Goal: Task Accomplishment & Management: Complete application form

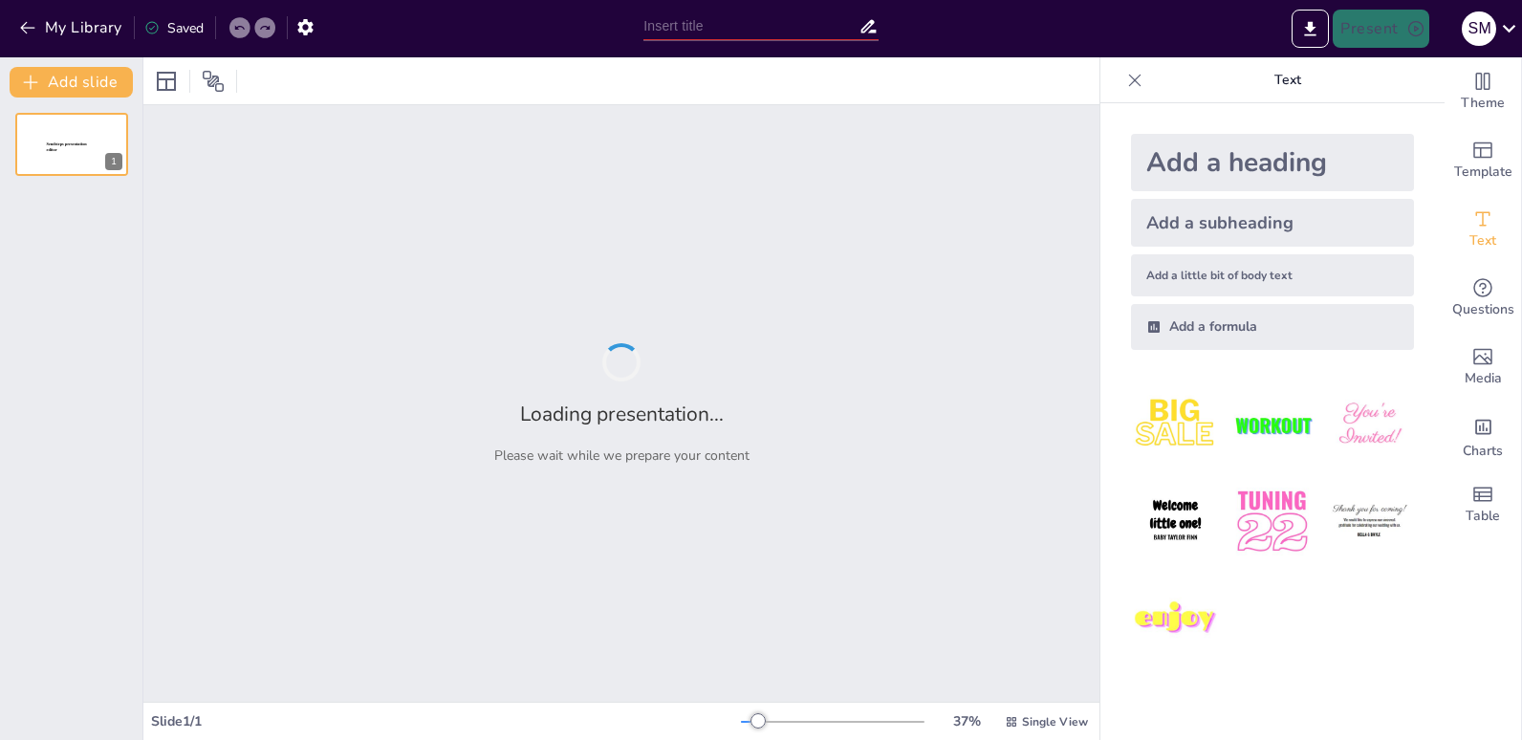
type input "Environmental Champion Entry 2025"
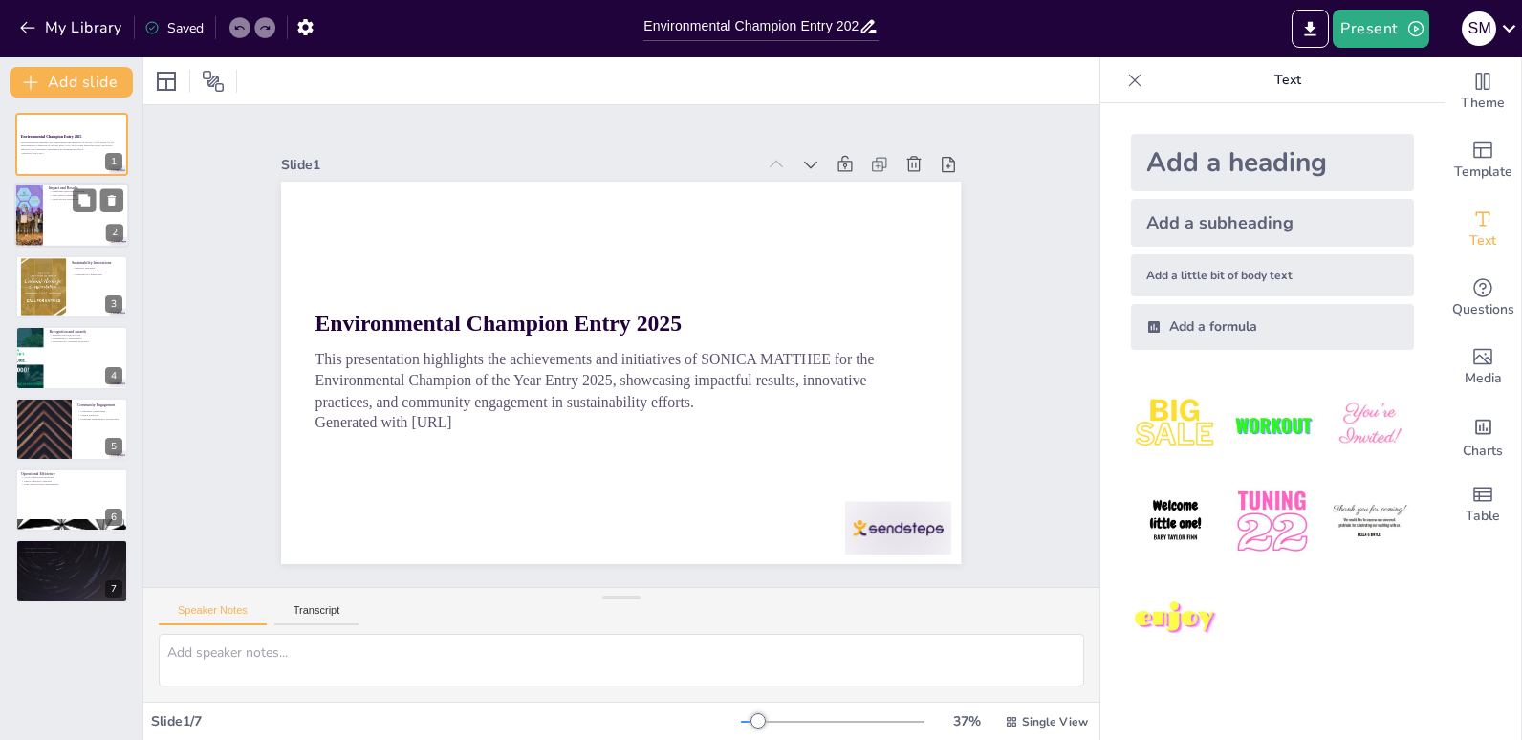
click at [60, 206] on div at bounding box center [71, 216] width 115 height 65
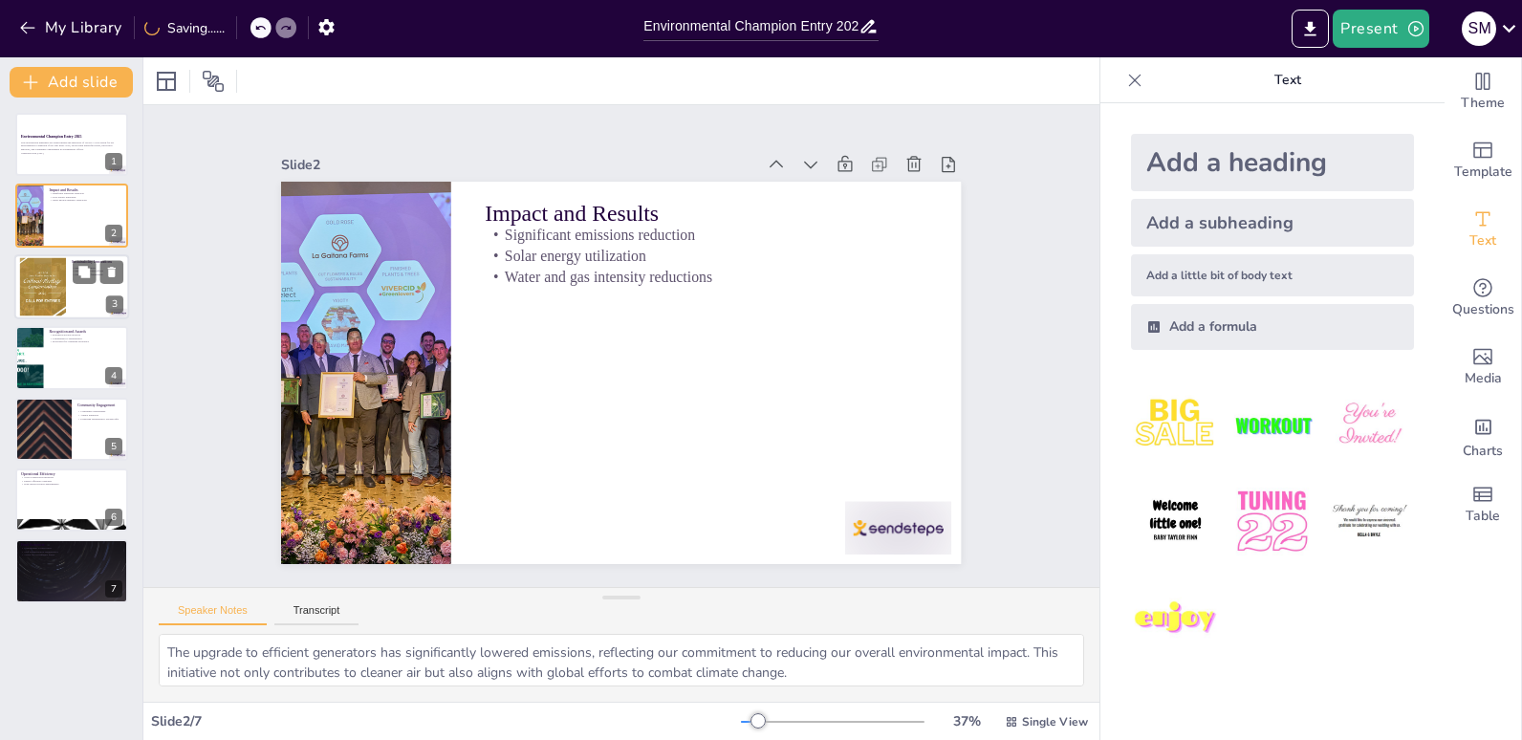
click at [53, 288] on div at bounding box center [43, 286] width 88 height 58
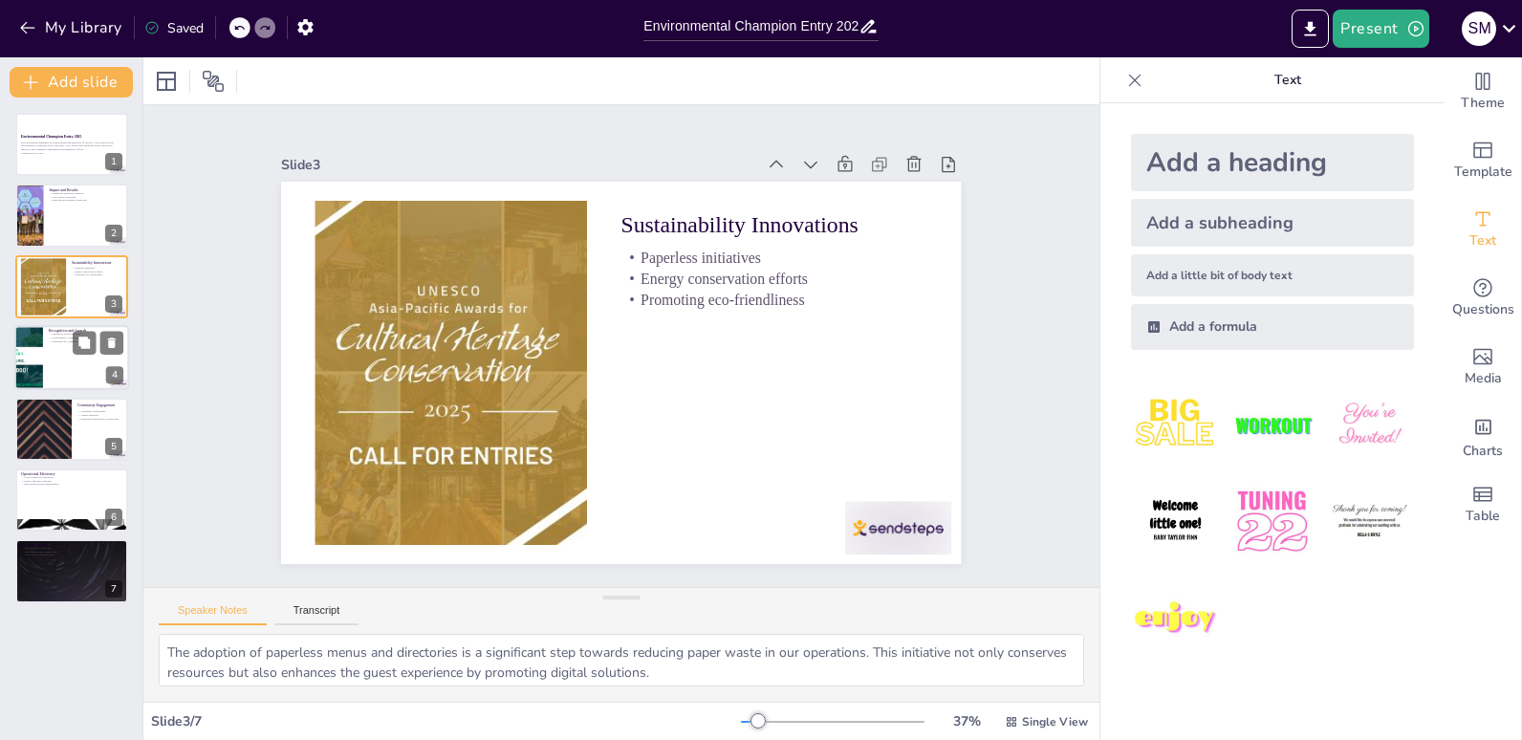
click at [50, 369] on div at bounding box center [71, 357] width 115 height 65
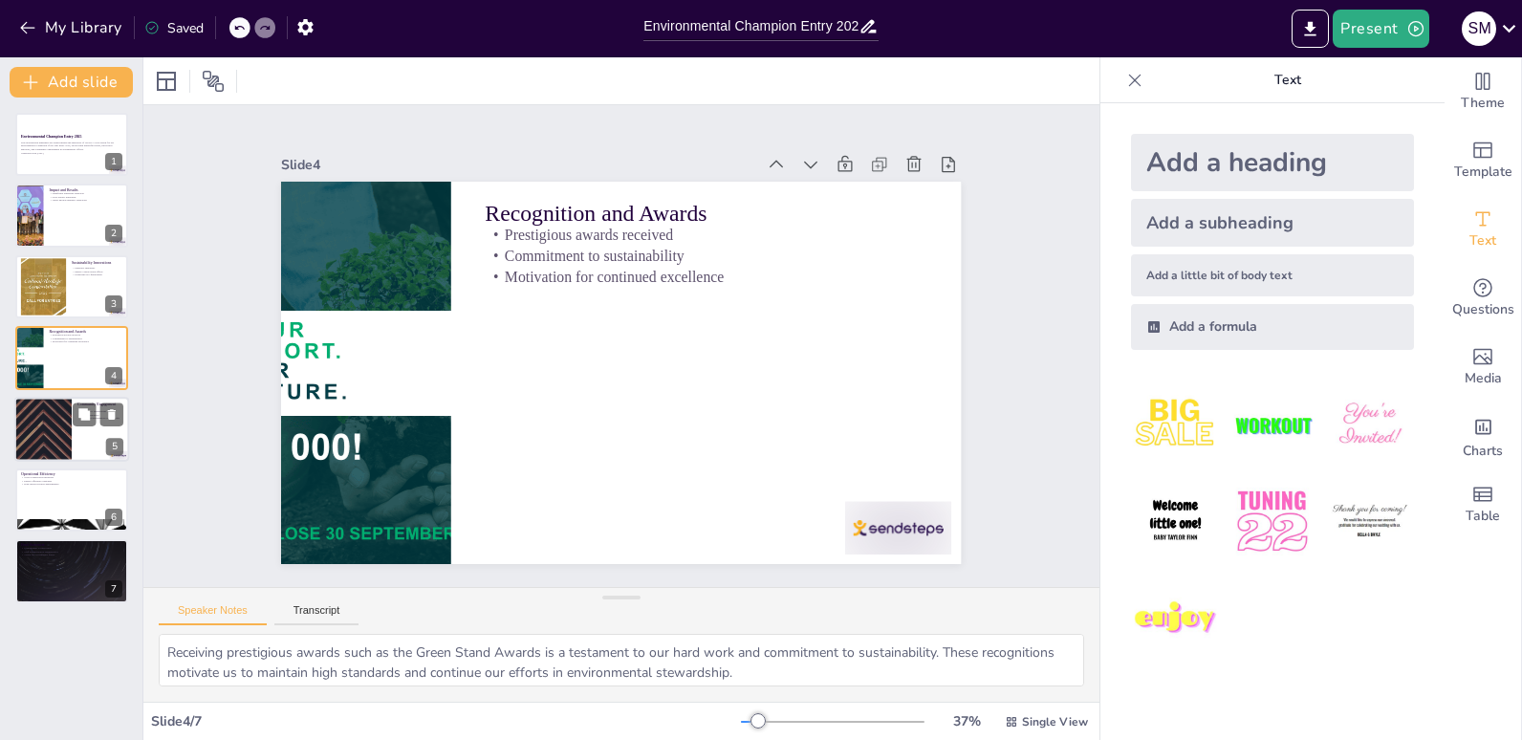
click at [50, 435] on div at bounding box center [43, 429] width 115 height 65
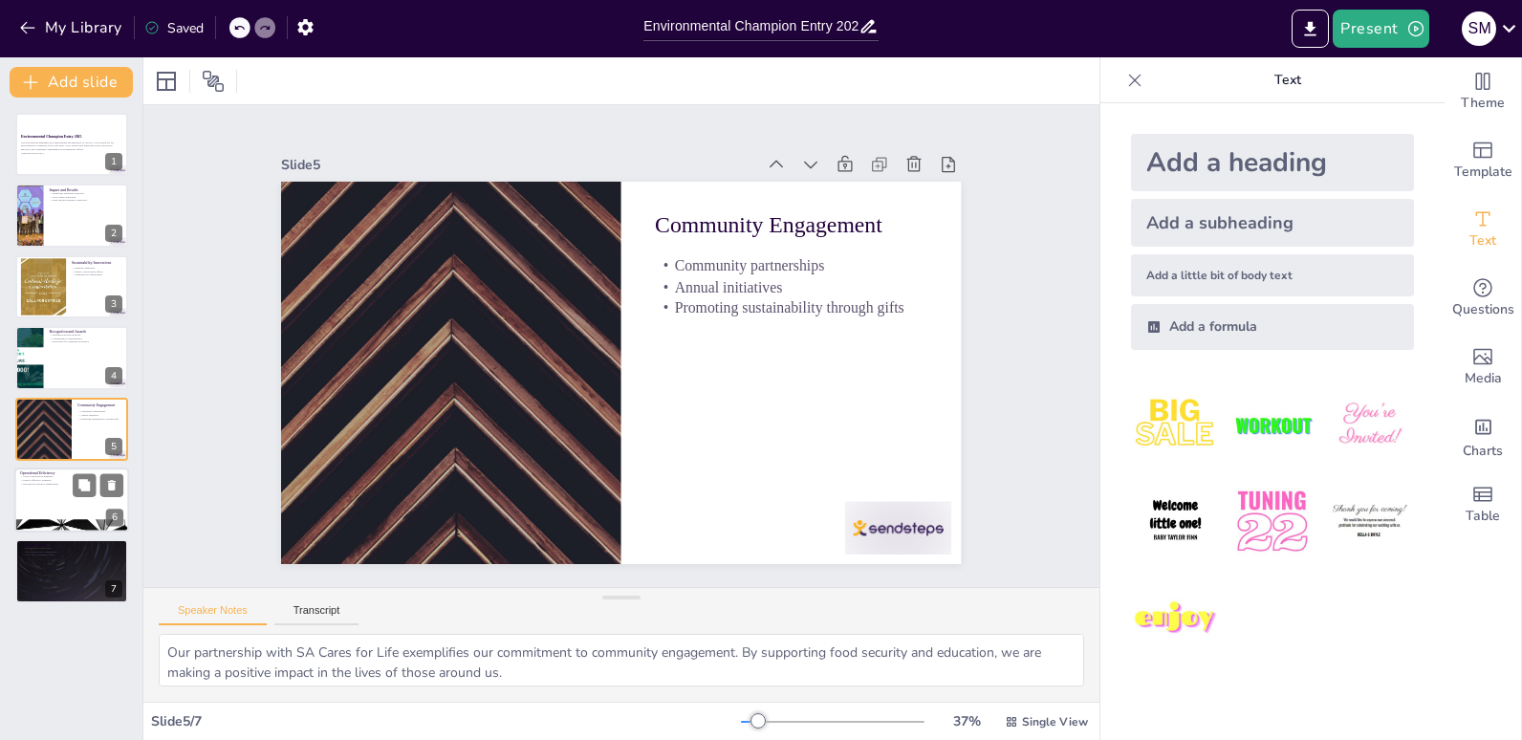
click at [66, 503] on div at bounding box center [71, 499] width 115 height 65
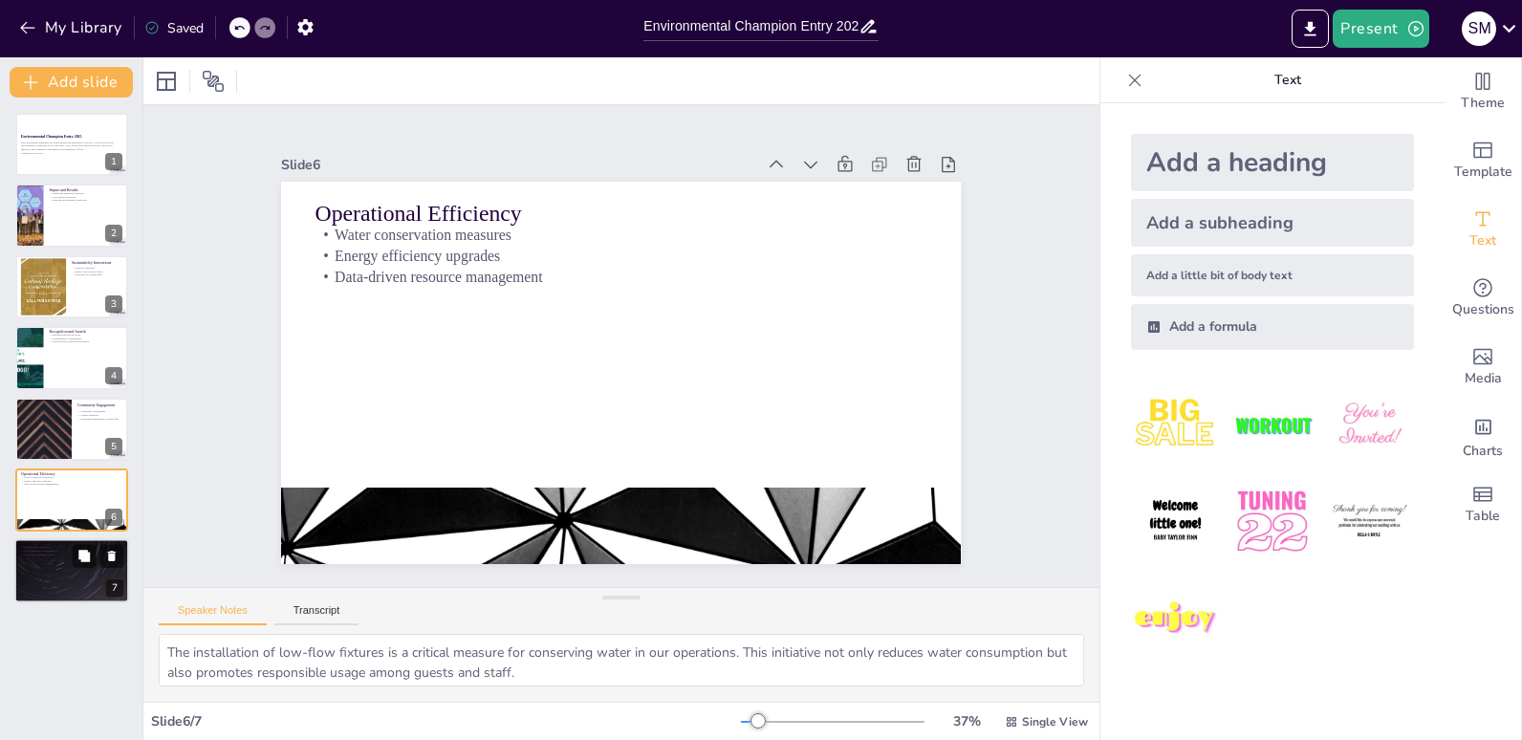
click at [57, 571] on div at bounding box center [71, 571] width 115 height 65
type textarea "Our commitment to innovation is evident in our practices, such as establishing …"
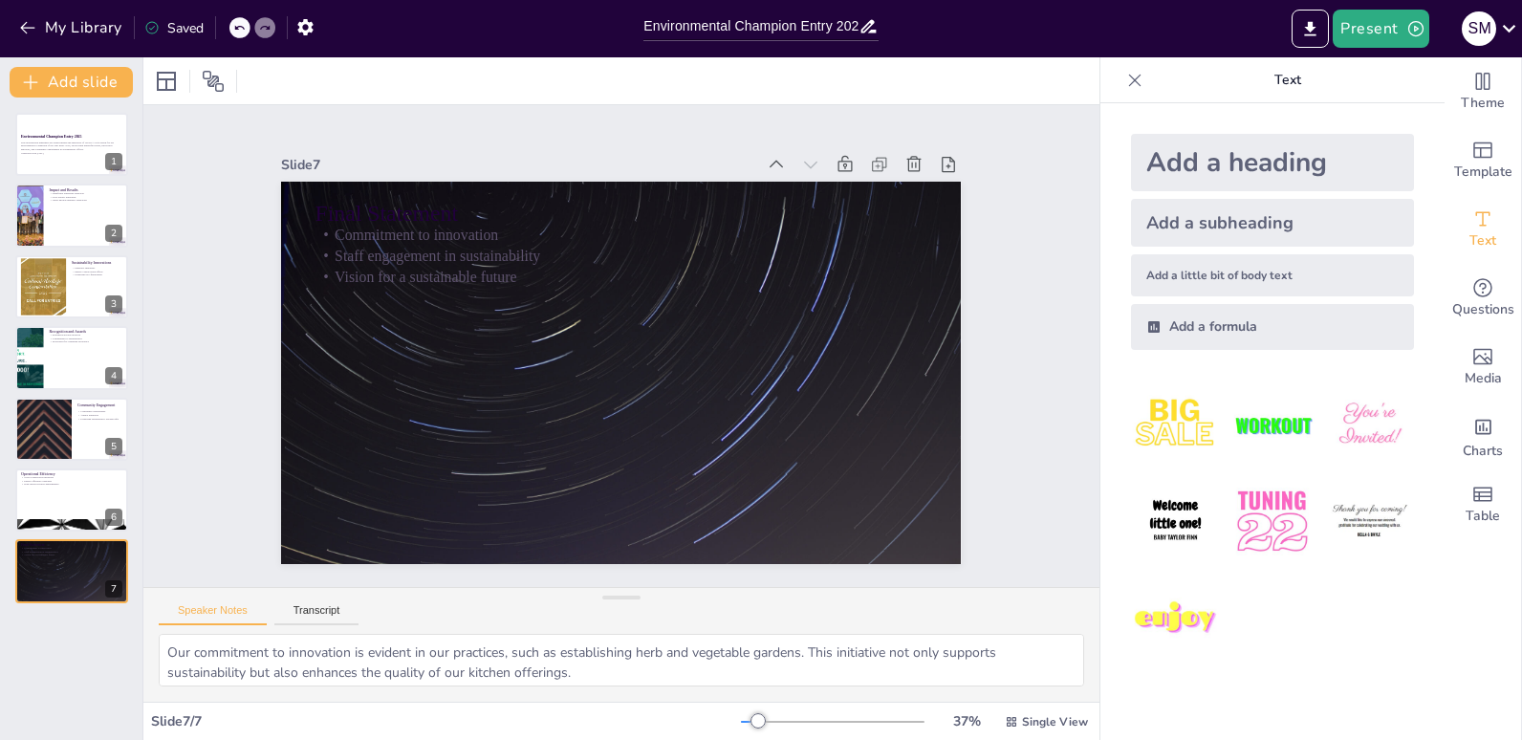
click at [1125, 85] on icon at bounding box center [1134, 80] width 19 height 19
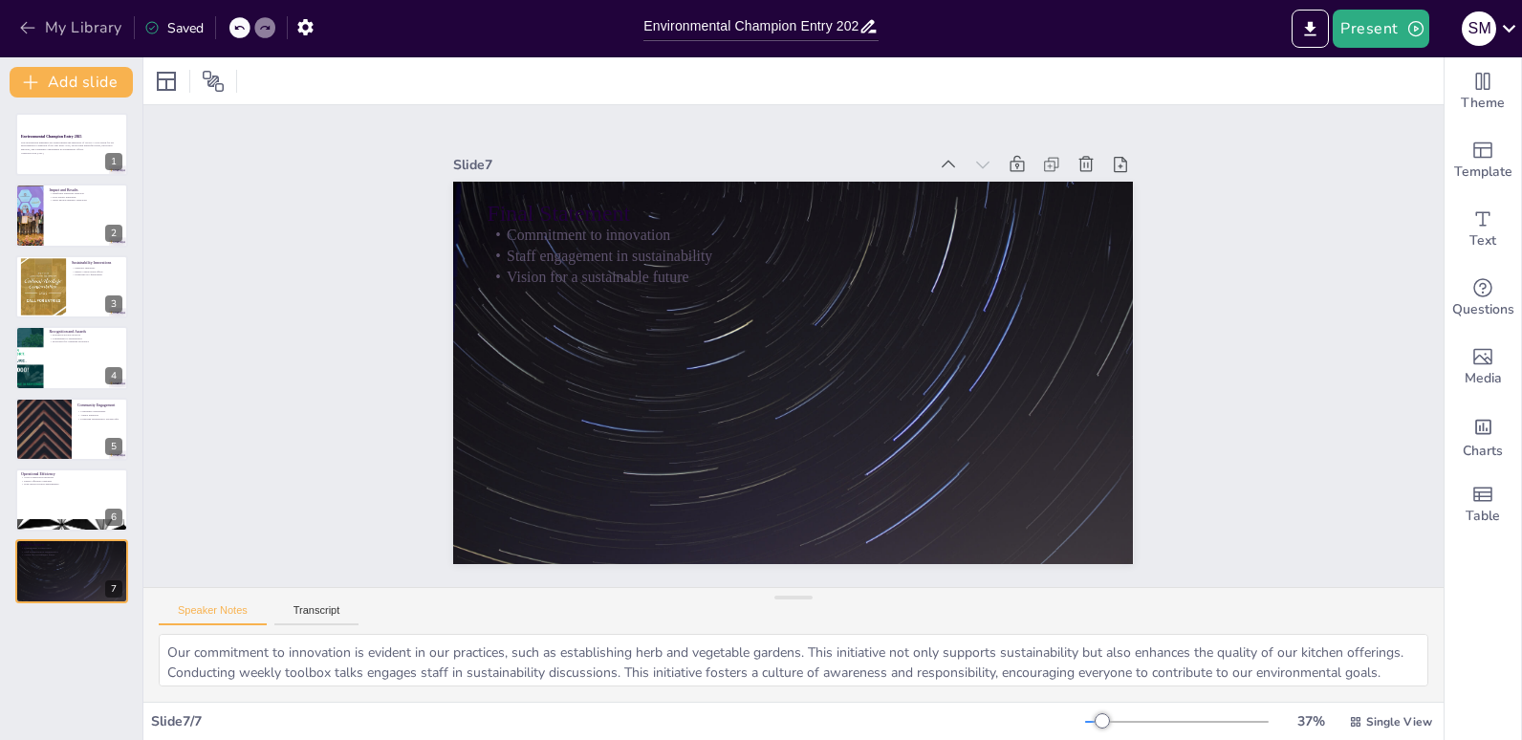
click at [43, 30] on button "My Library" at bounding box center [72, 27] width 116 height 31
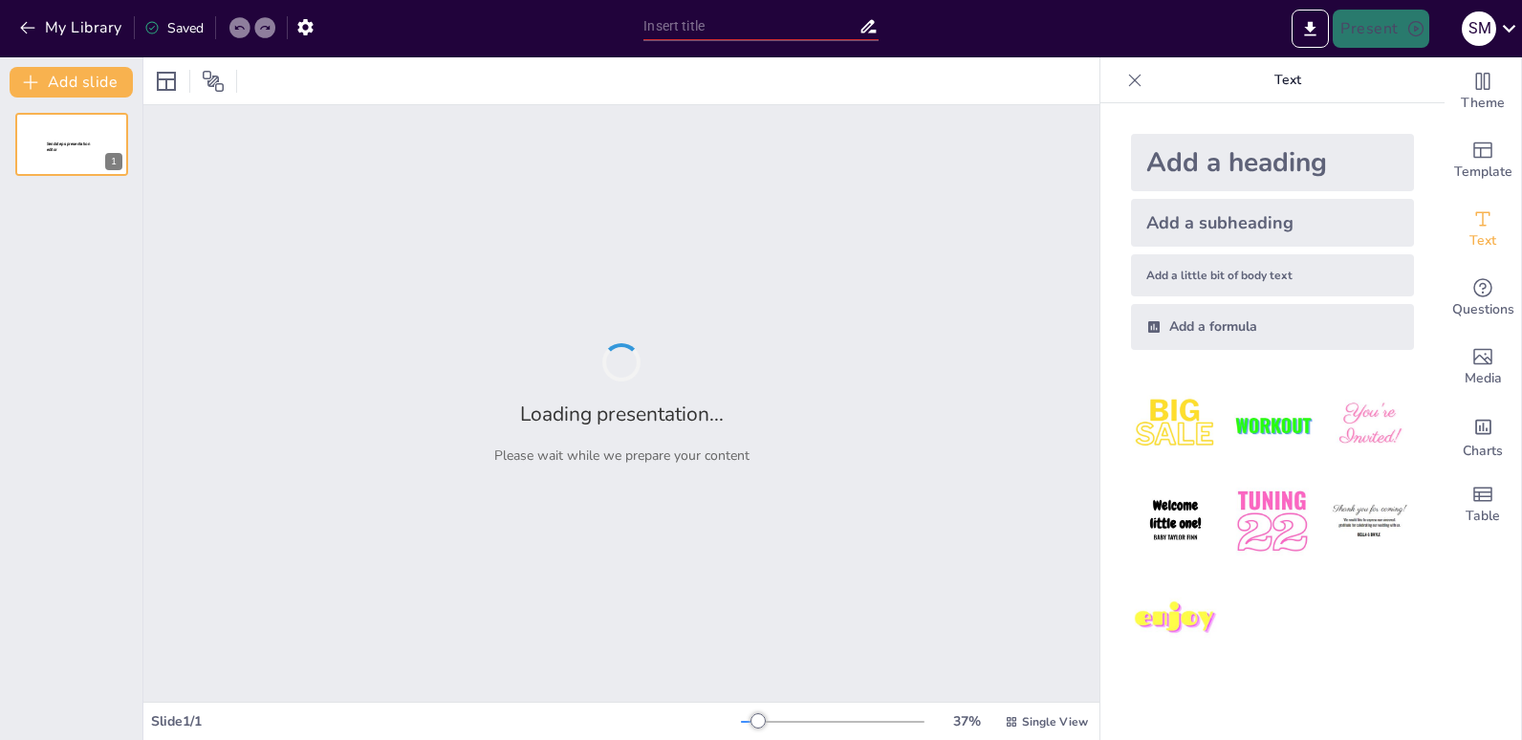
type input "Sonica Matthee Environmental Champion 2025 Entry"
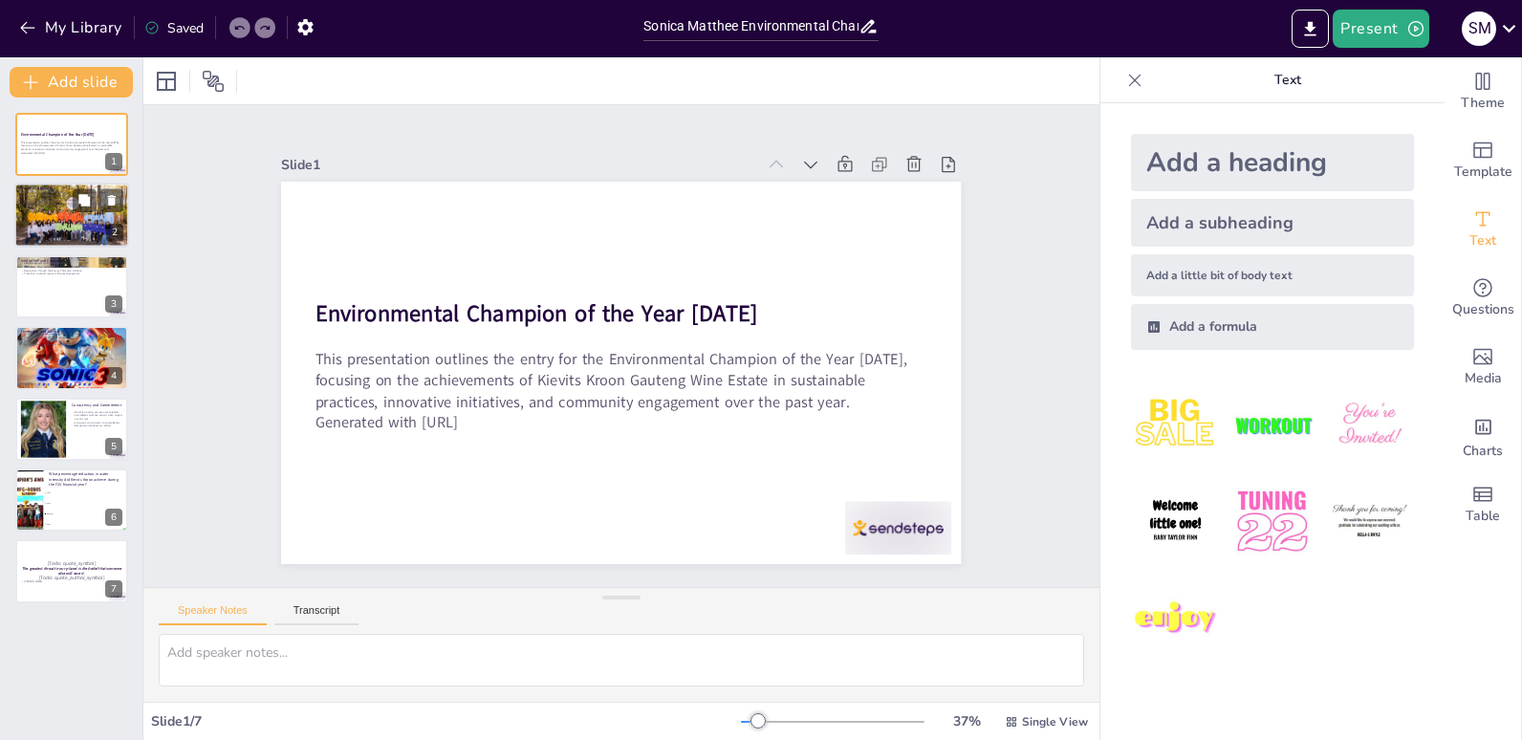
click at [58, 210] on div at bounding box center [71, 215] width 115 height 76
checkbox input "true"
type textarea "The operational changes made at [GEOGRAPHIC_DATA] Kroon have led to impressive …"
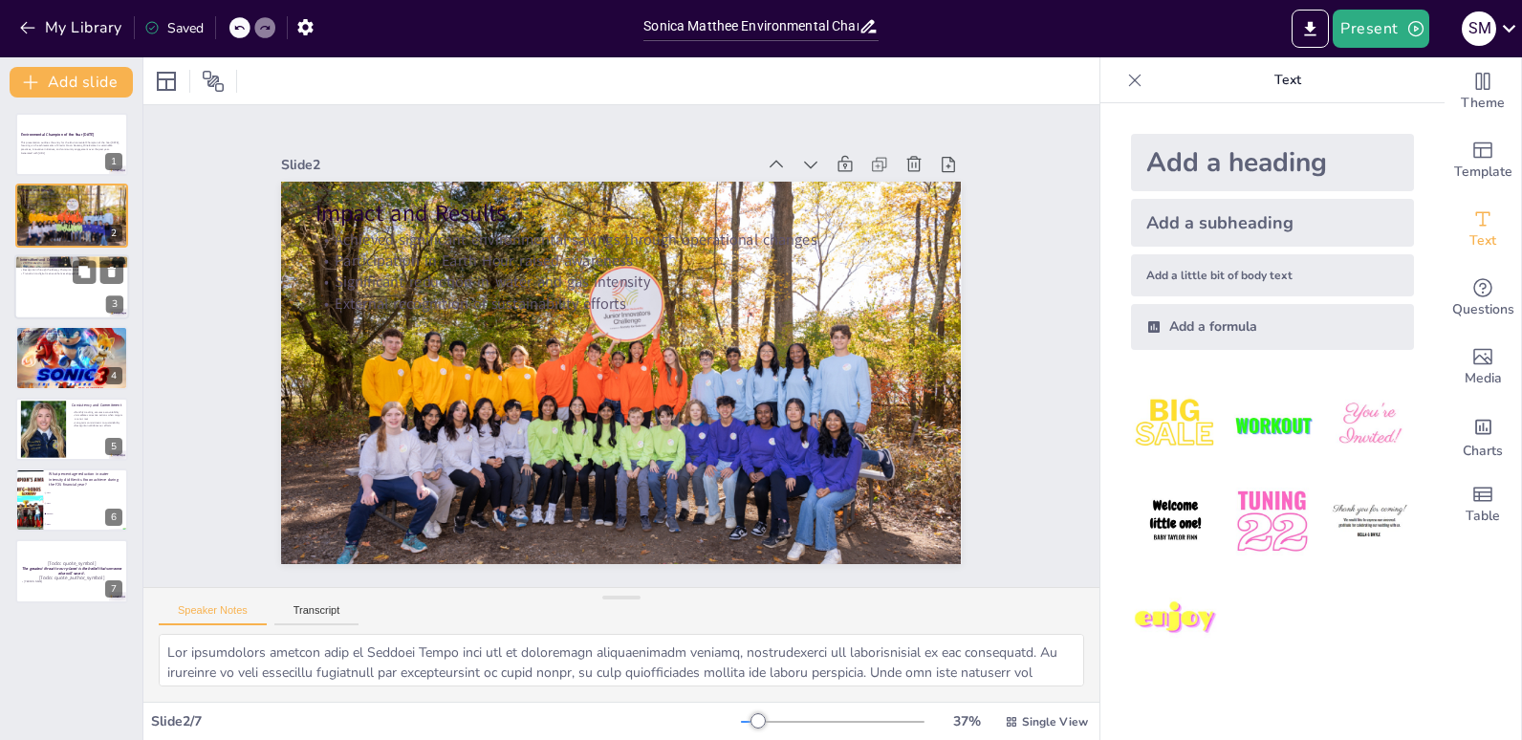
click at [56, 300] on div at bounding box center [71, 286] width 115 height 65
checkbox input "true"
type textarea "The introduction of eco-friendly corporate gifts has been a creative way to pro…"
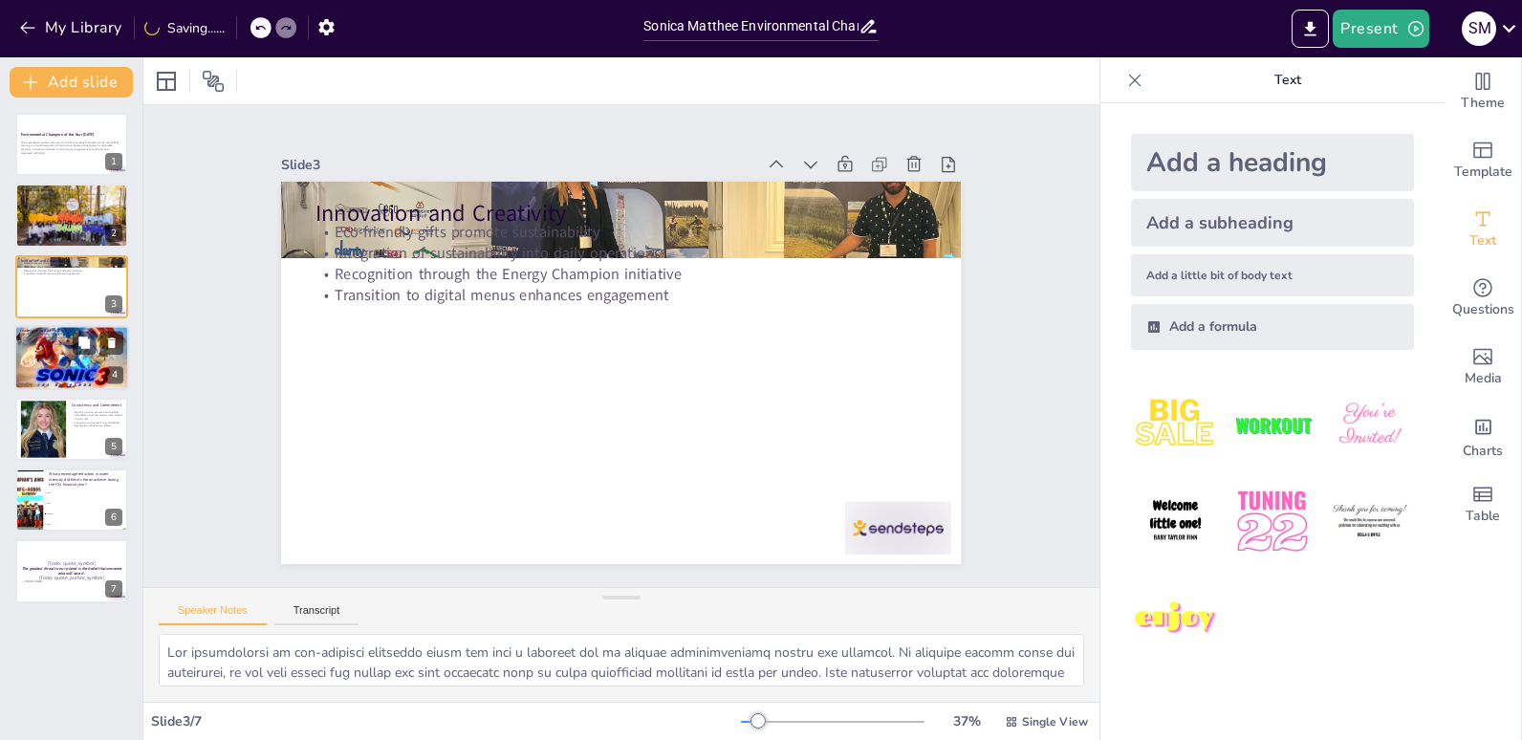
click at [51, 377] on div at bounding box center [71, 357] width 115 height 170
checkbox input "true"
type textarea "Holding monthly meetings is essential for keeping sustainability goals at the f…"
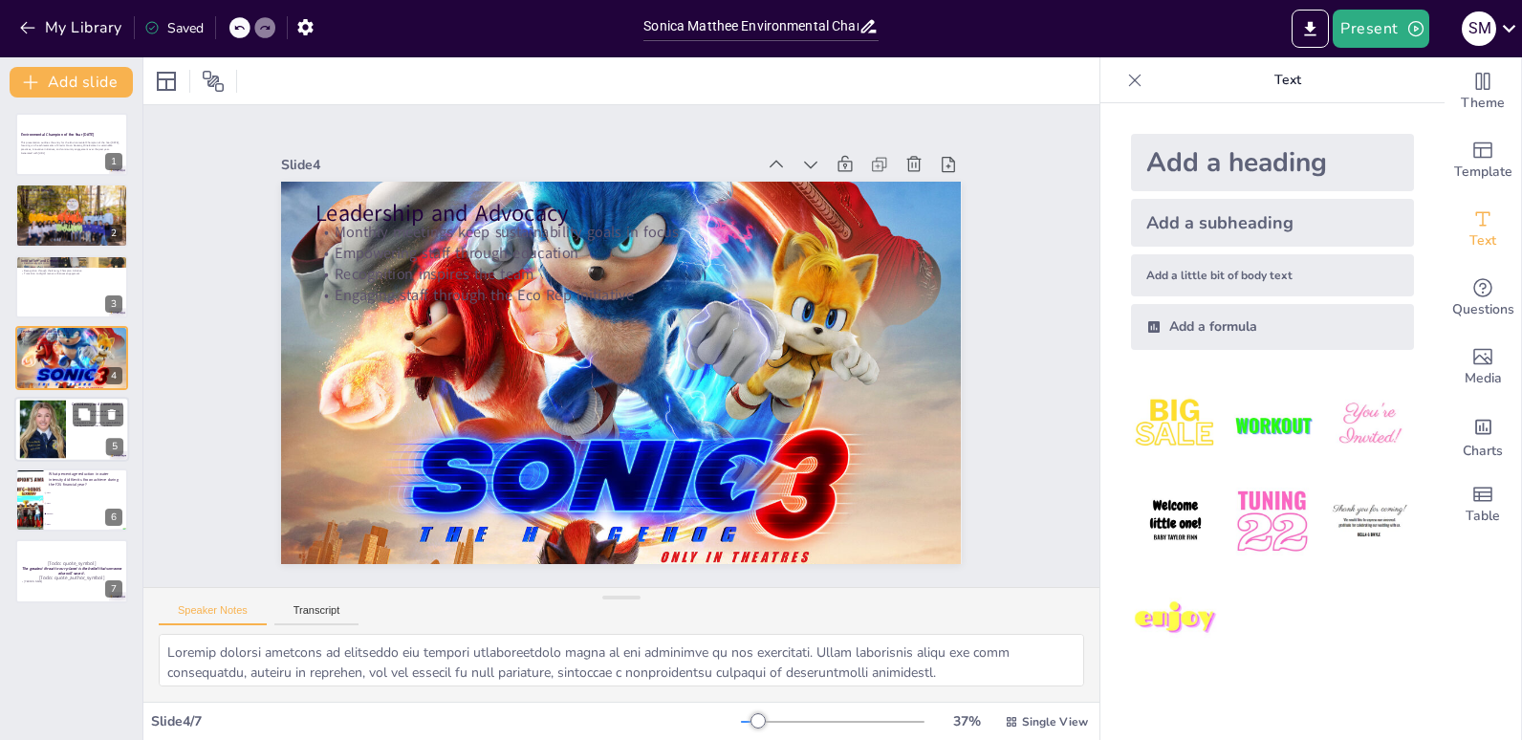
checkbox input "true"
click at [54, 417] on div at bounding box center [43, 429] width 54 height 58
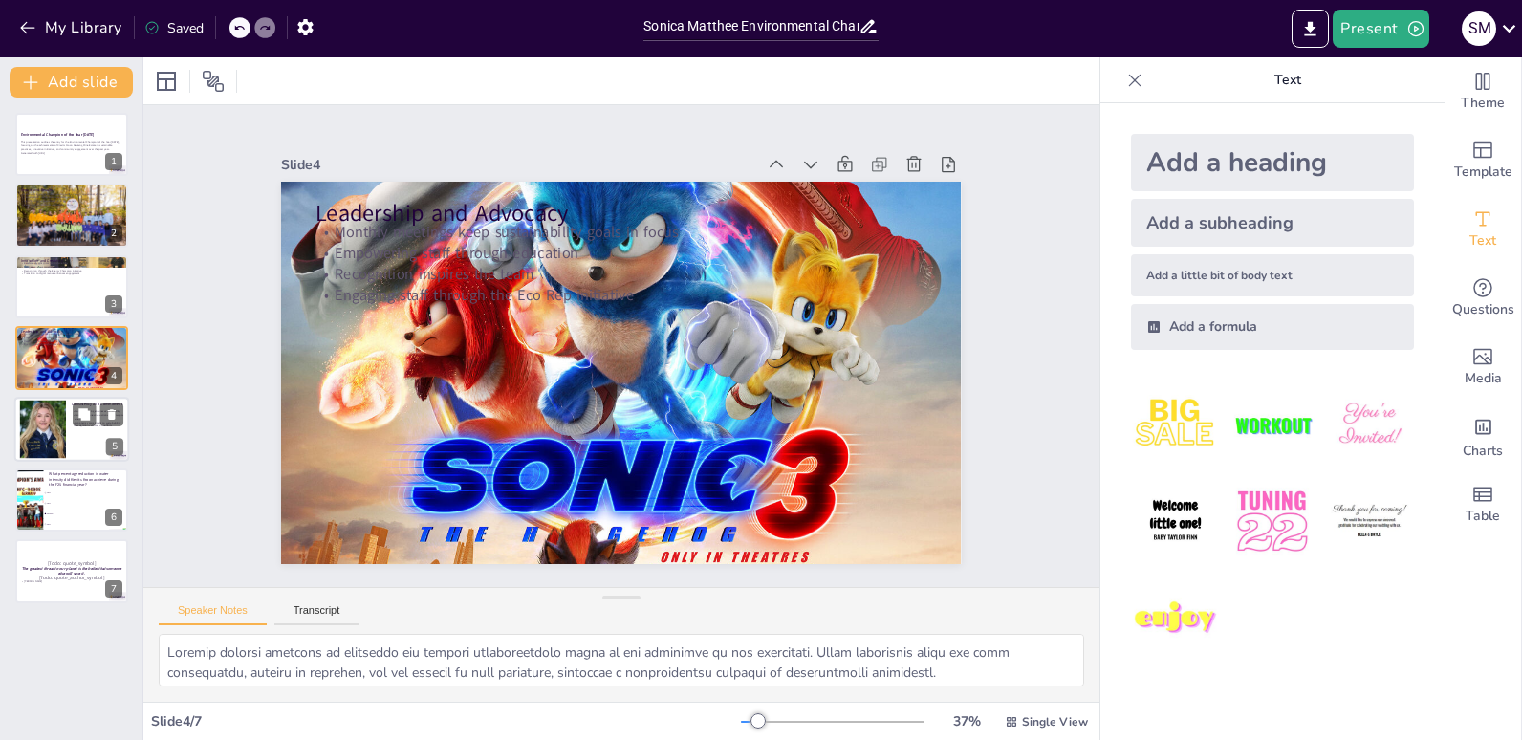
checkbox input "true"
type textarea "Monthly tracking of environmental data is crucial for maintaining accountabilit…"
checkbox input "true"
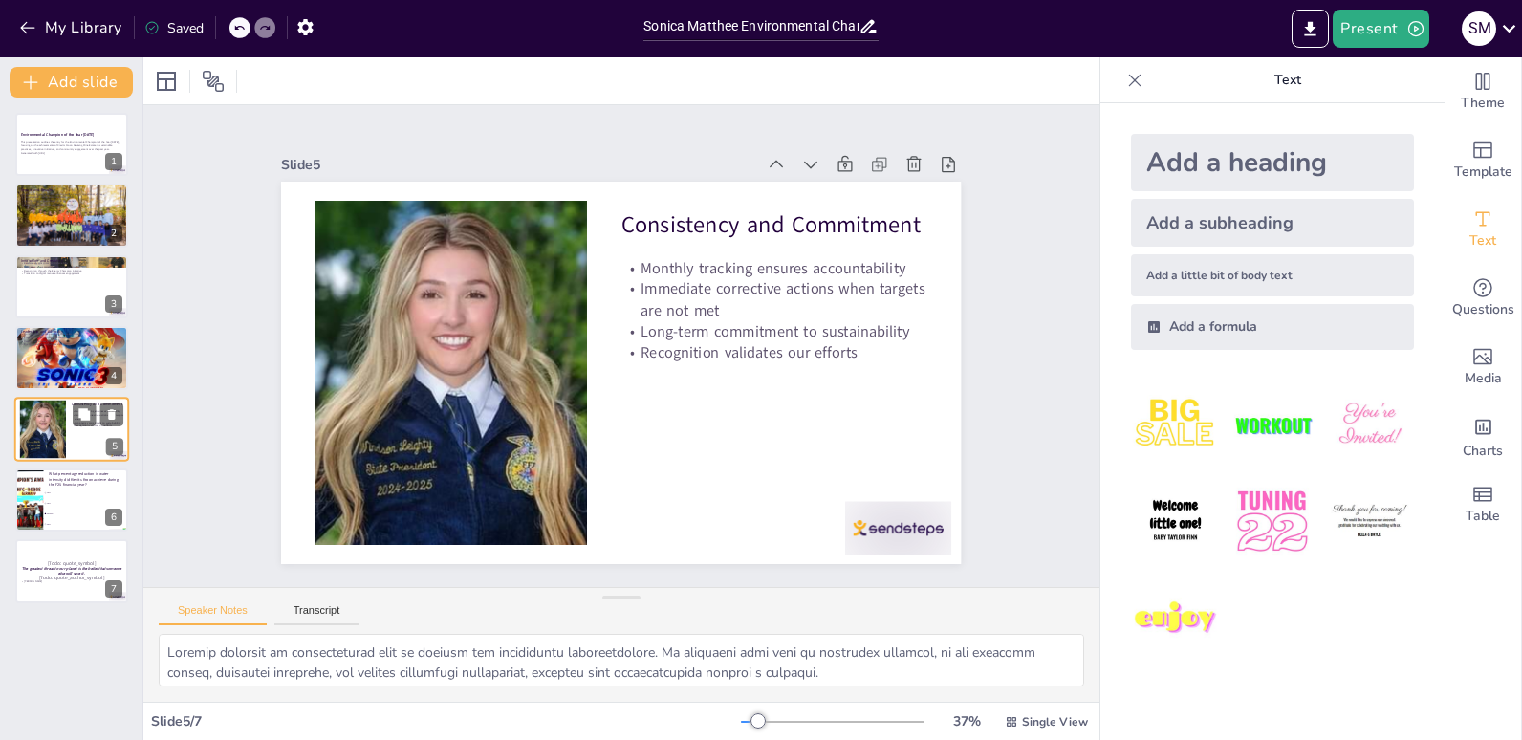
checkbox input "true"
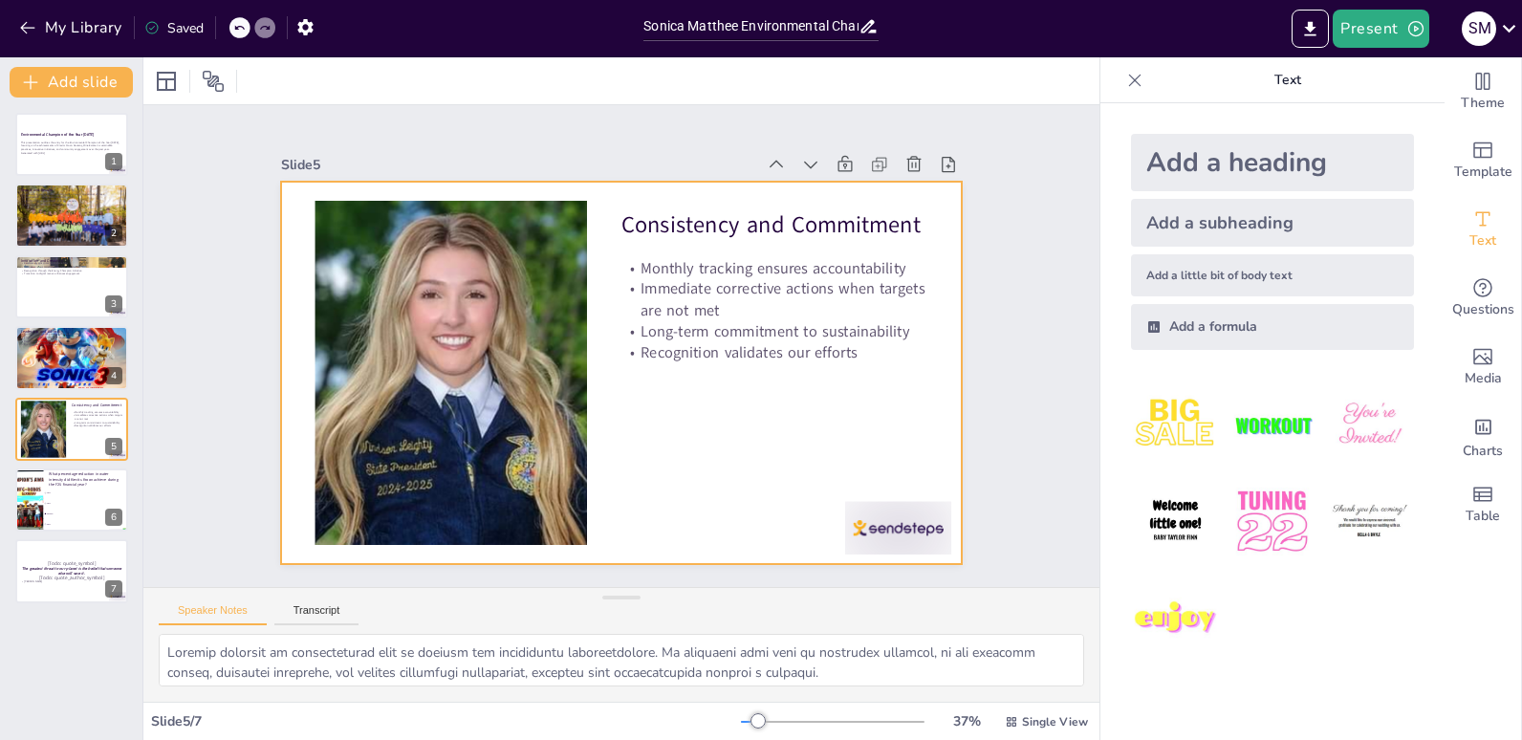
checkbox input "true"
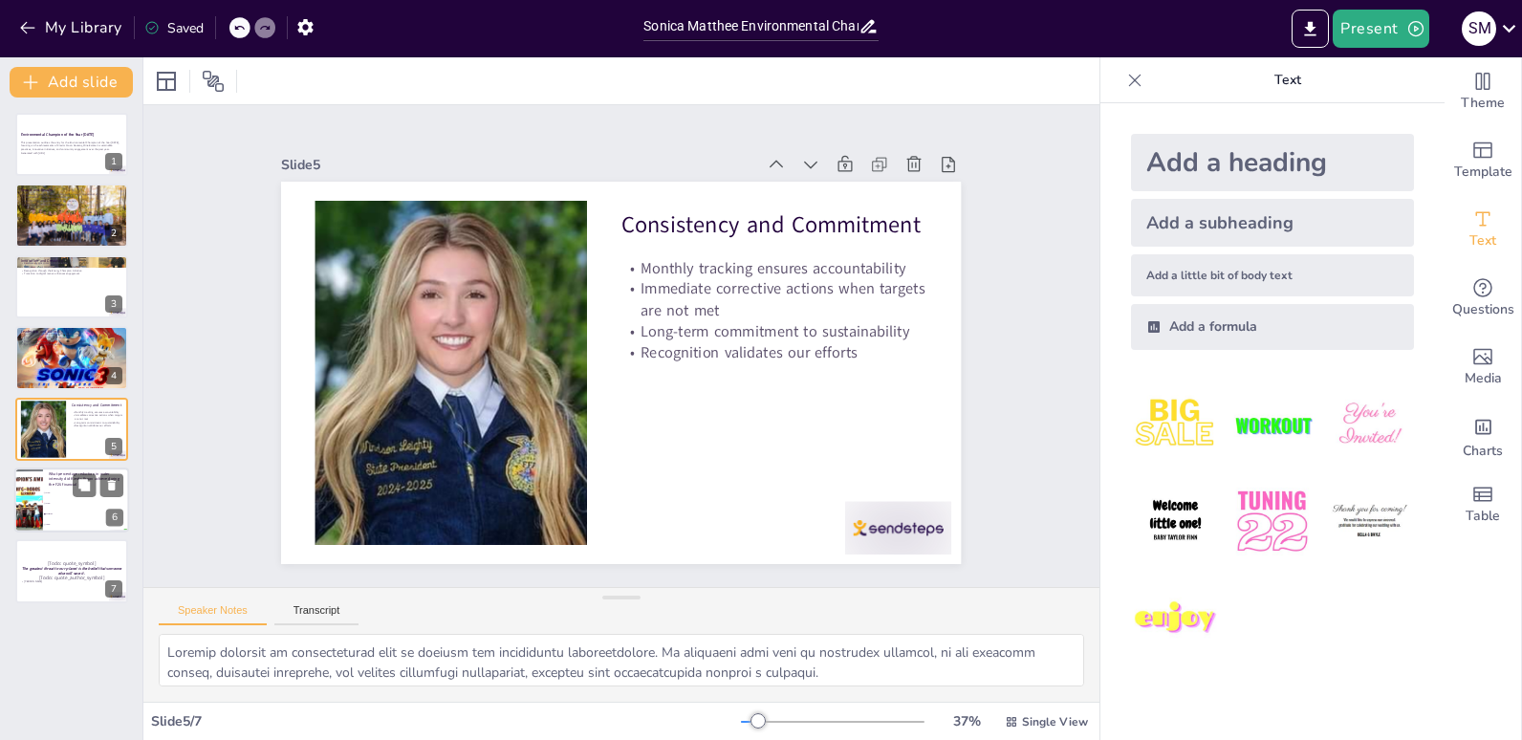
checkbox input "true"
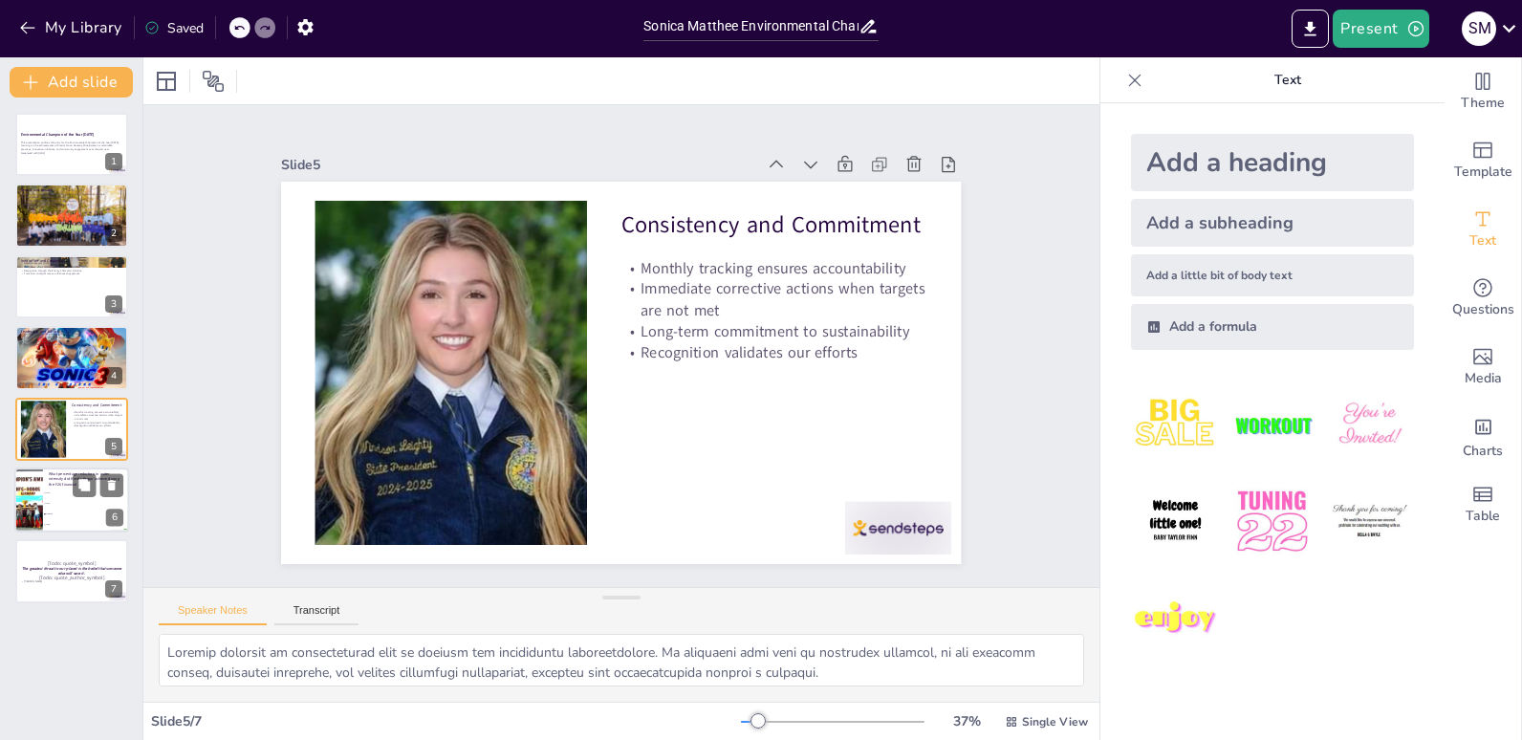
checkbox input "true"
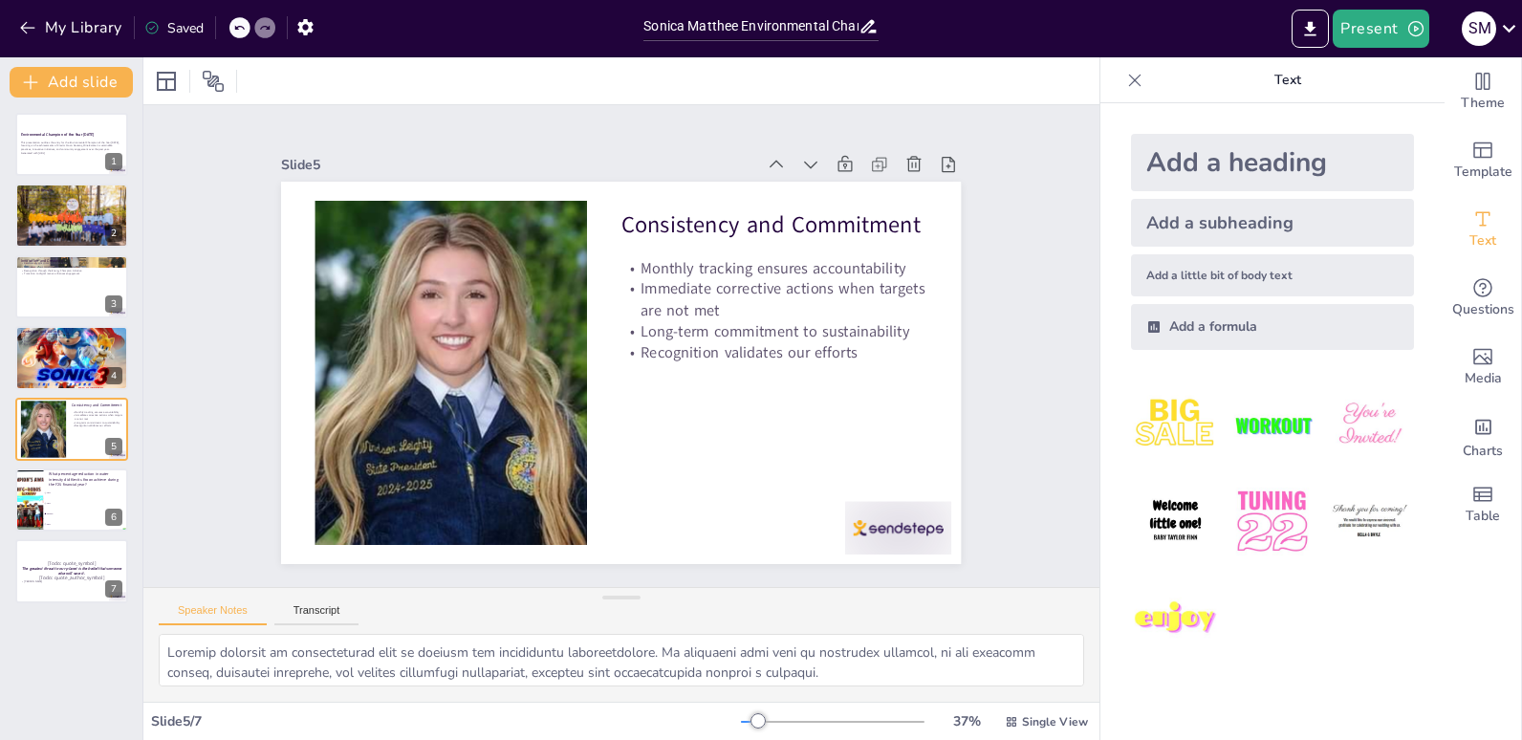
checkbox input "true"
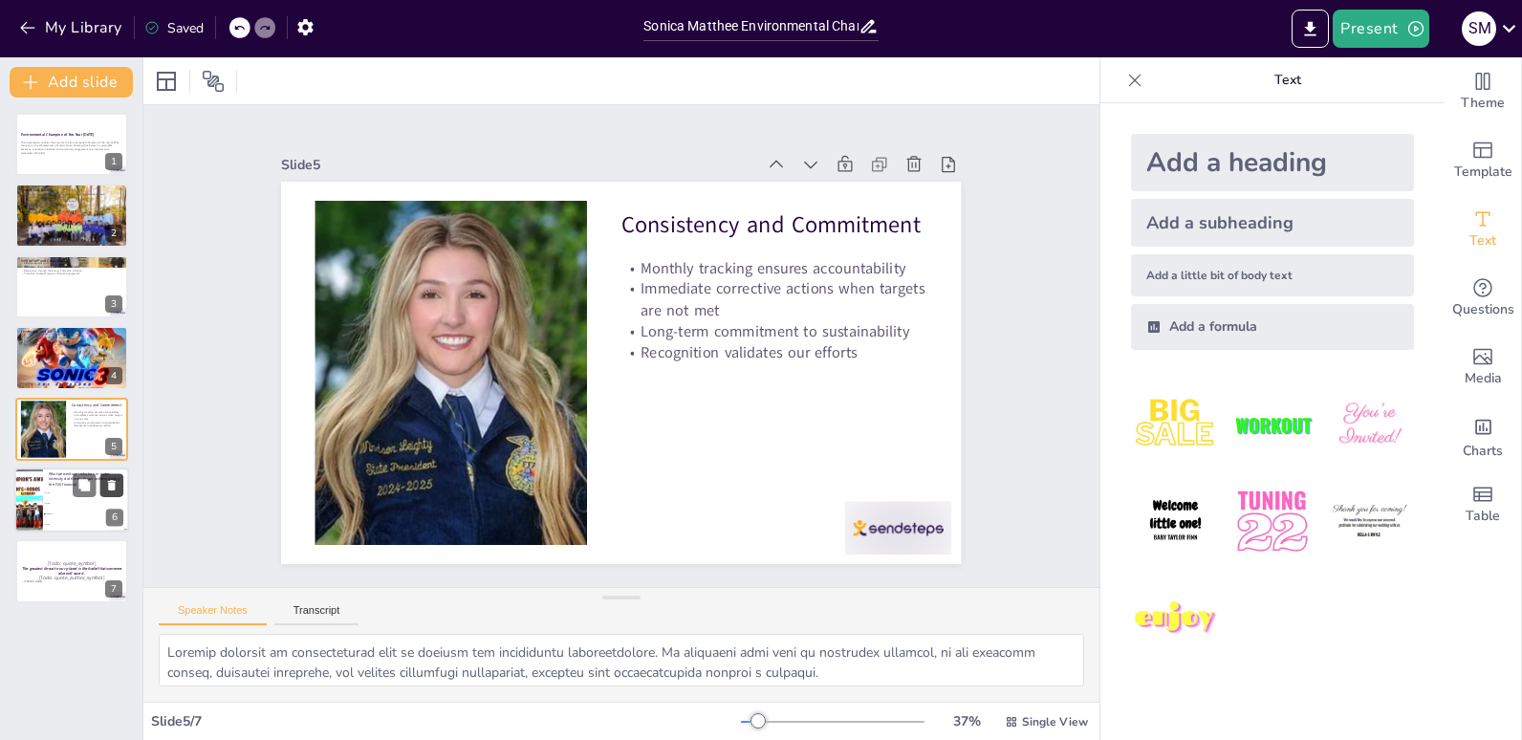
checkbox input "true"
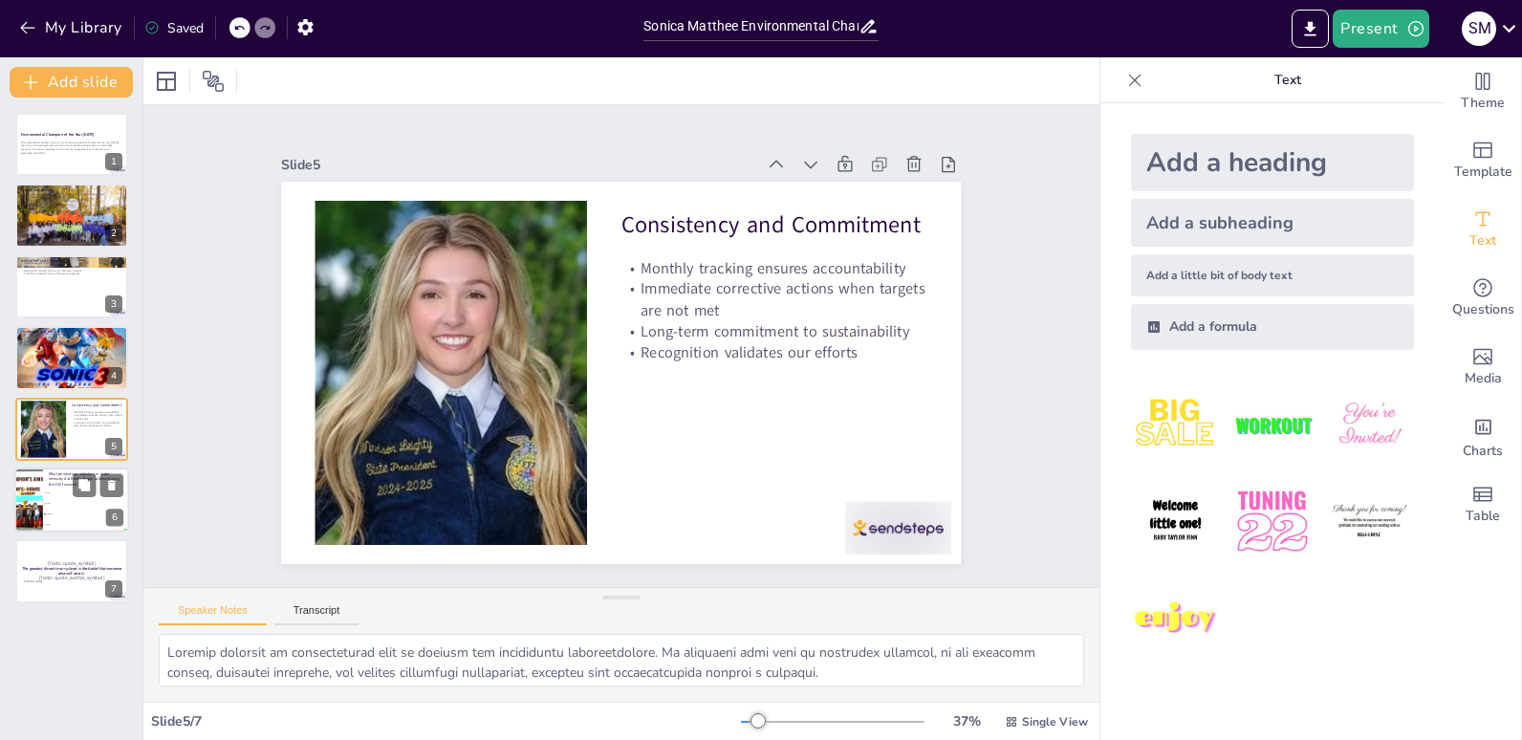
click at [69, 491] on span "10%" at bounding box center [87, 492] width 82 height 3
checkbox input "true"
type textarea "The correct answer is 22.84%, as mentioned in the slide titled "Consistency and…"
checkbox input "true"
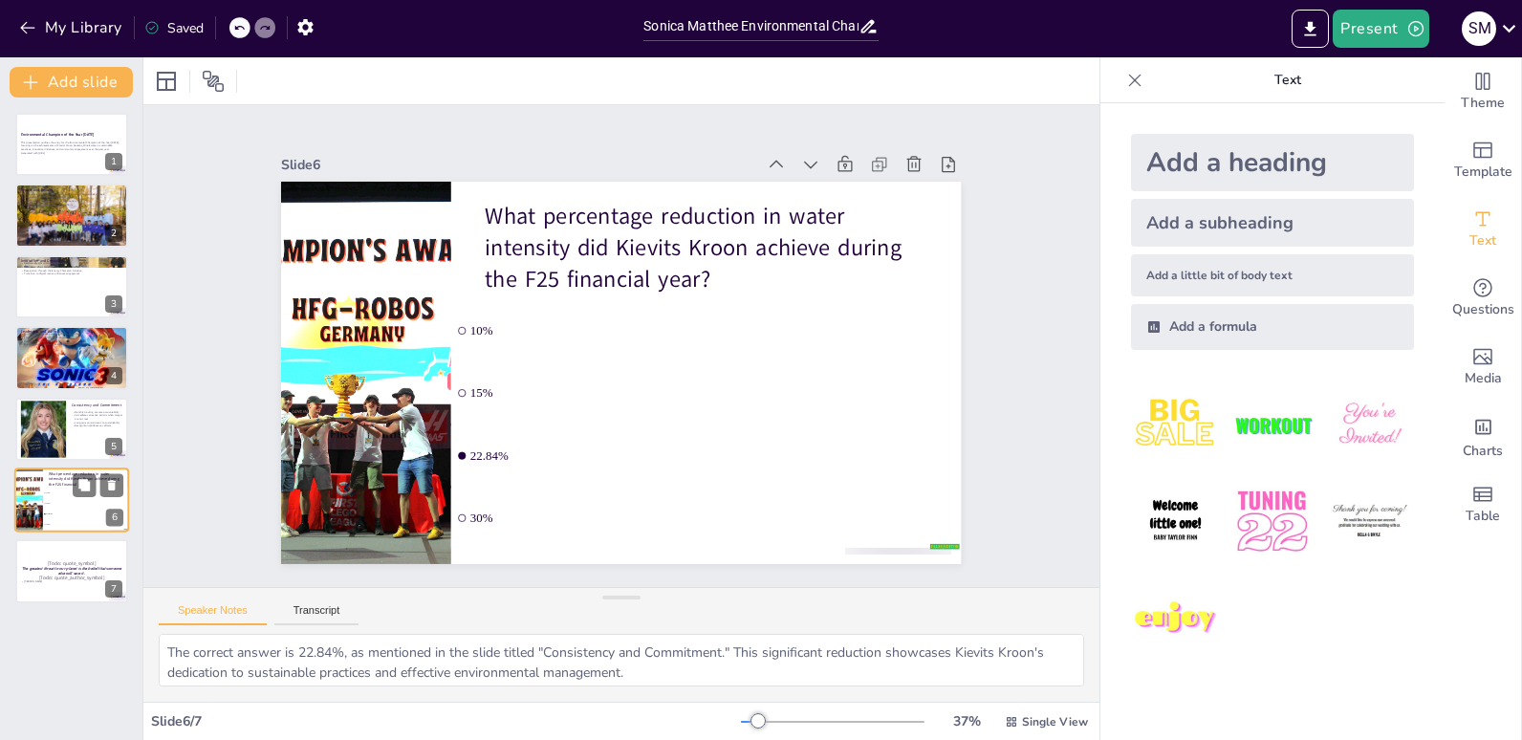
checkbox input "true"
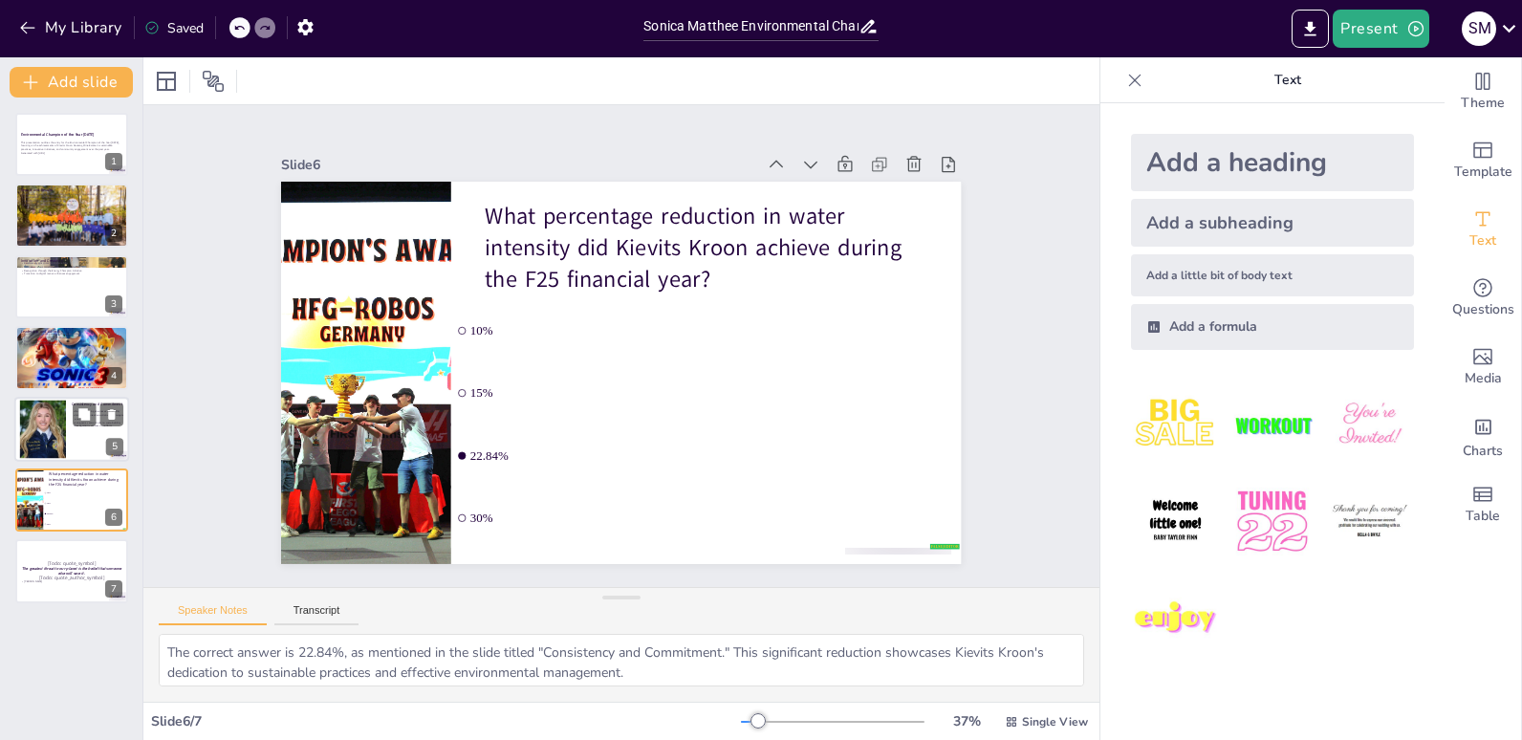
checkbox input "true"
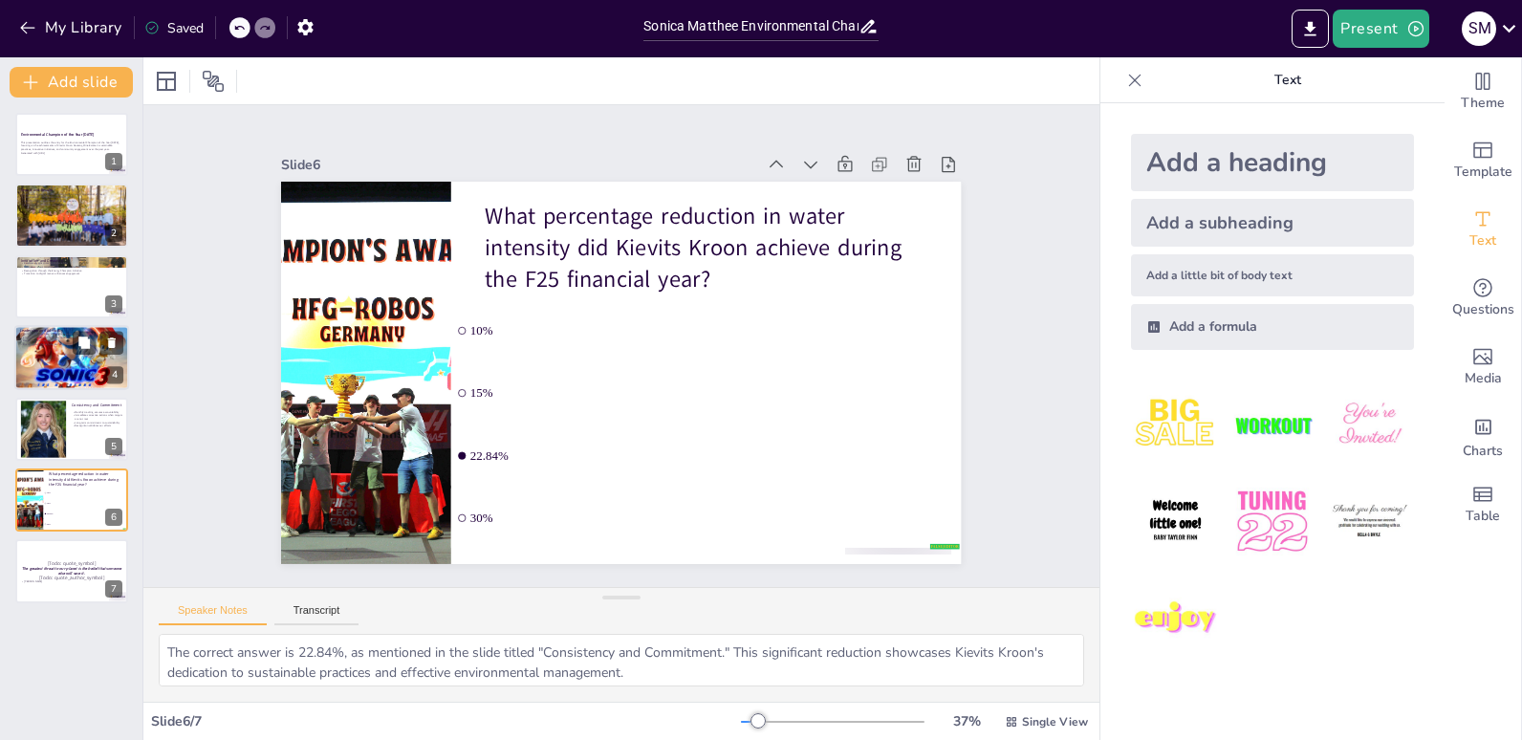
checkbox input "true"
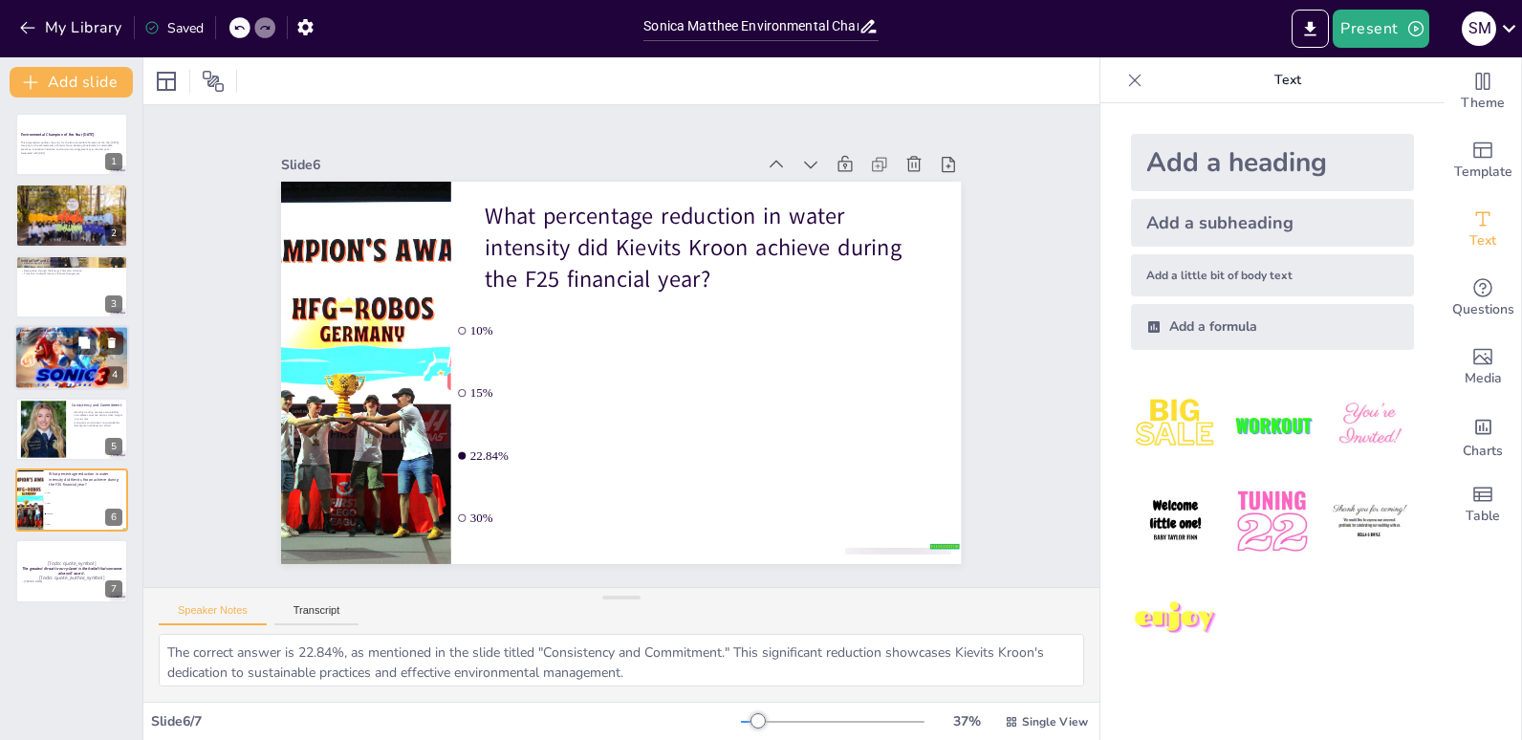
checkbox input "true"
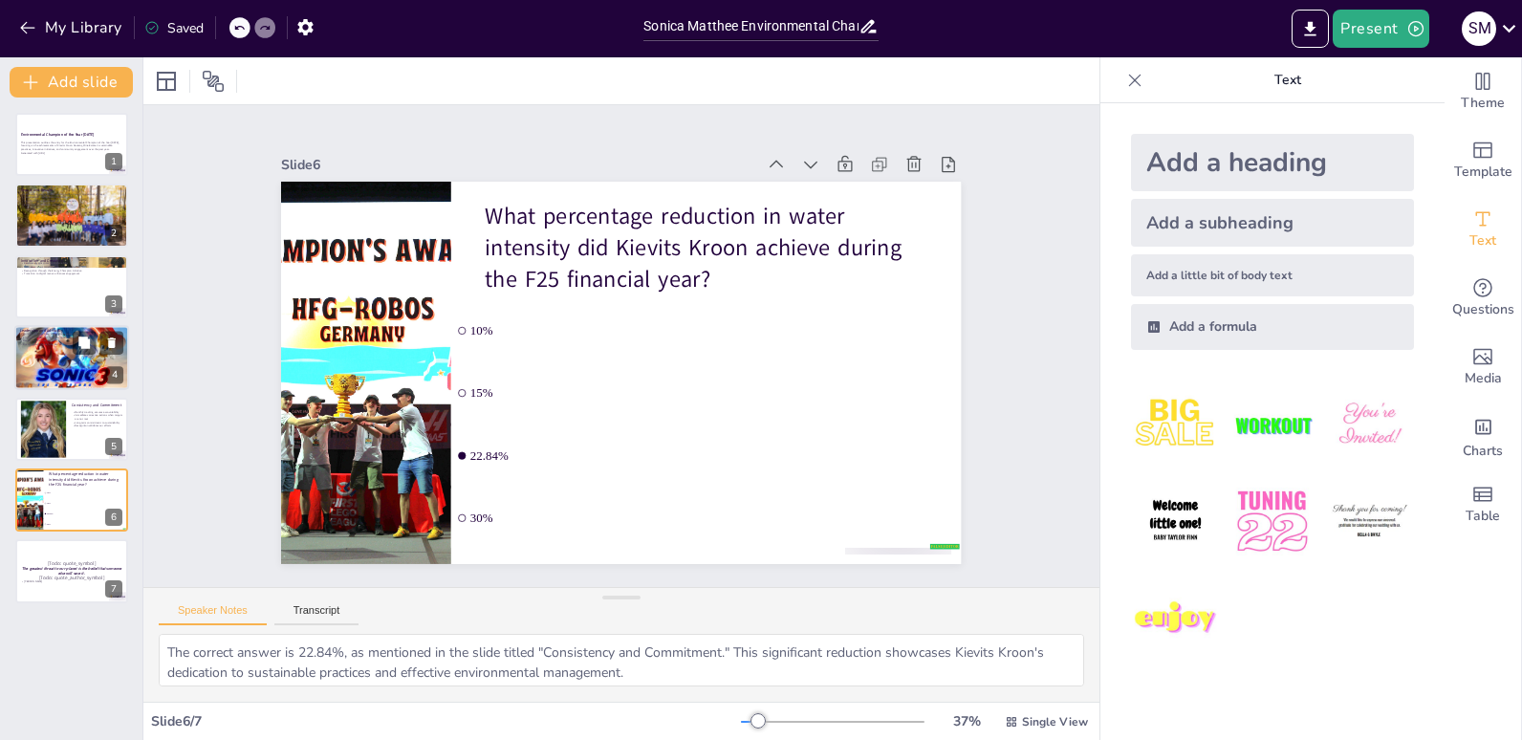
checkbox input "true"
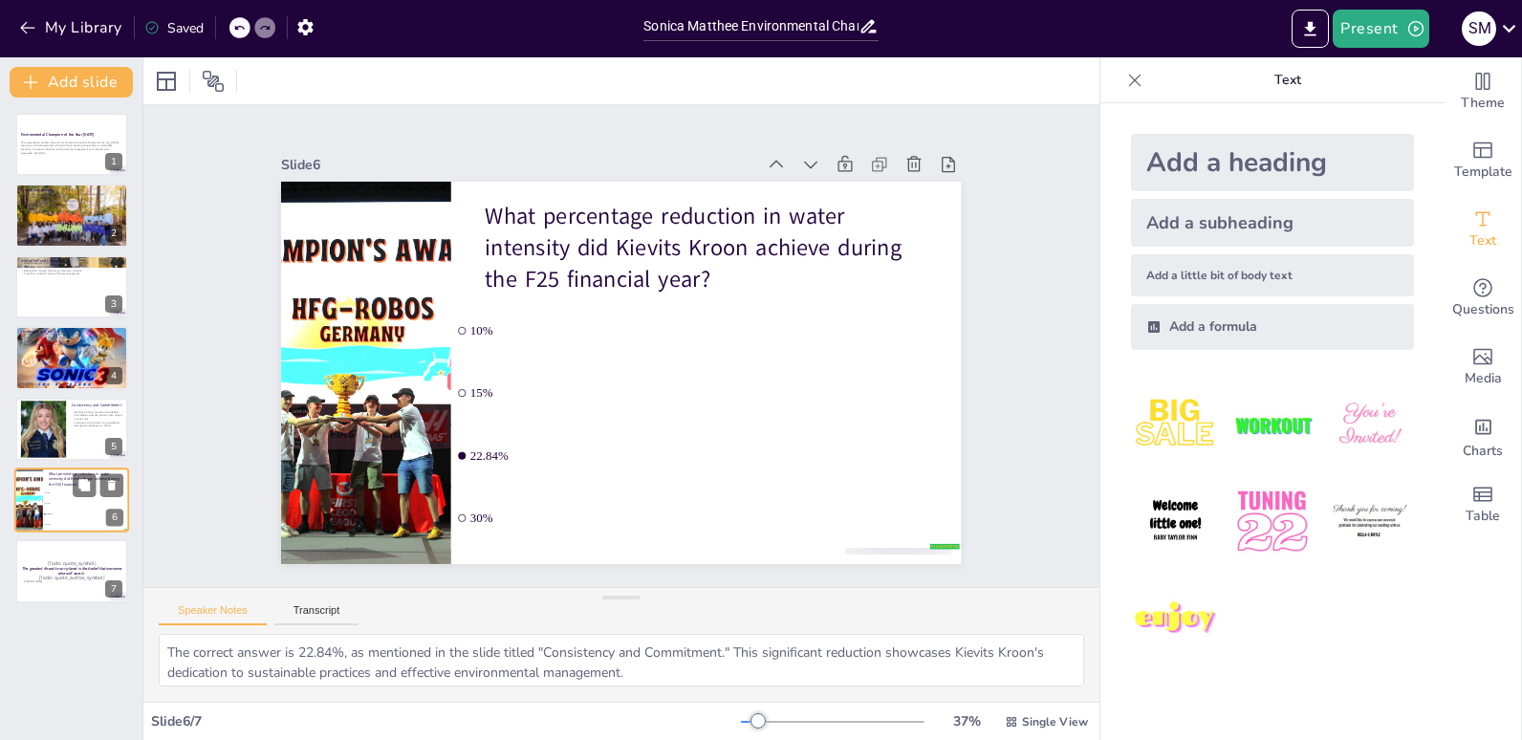
checkbox input "true"
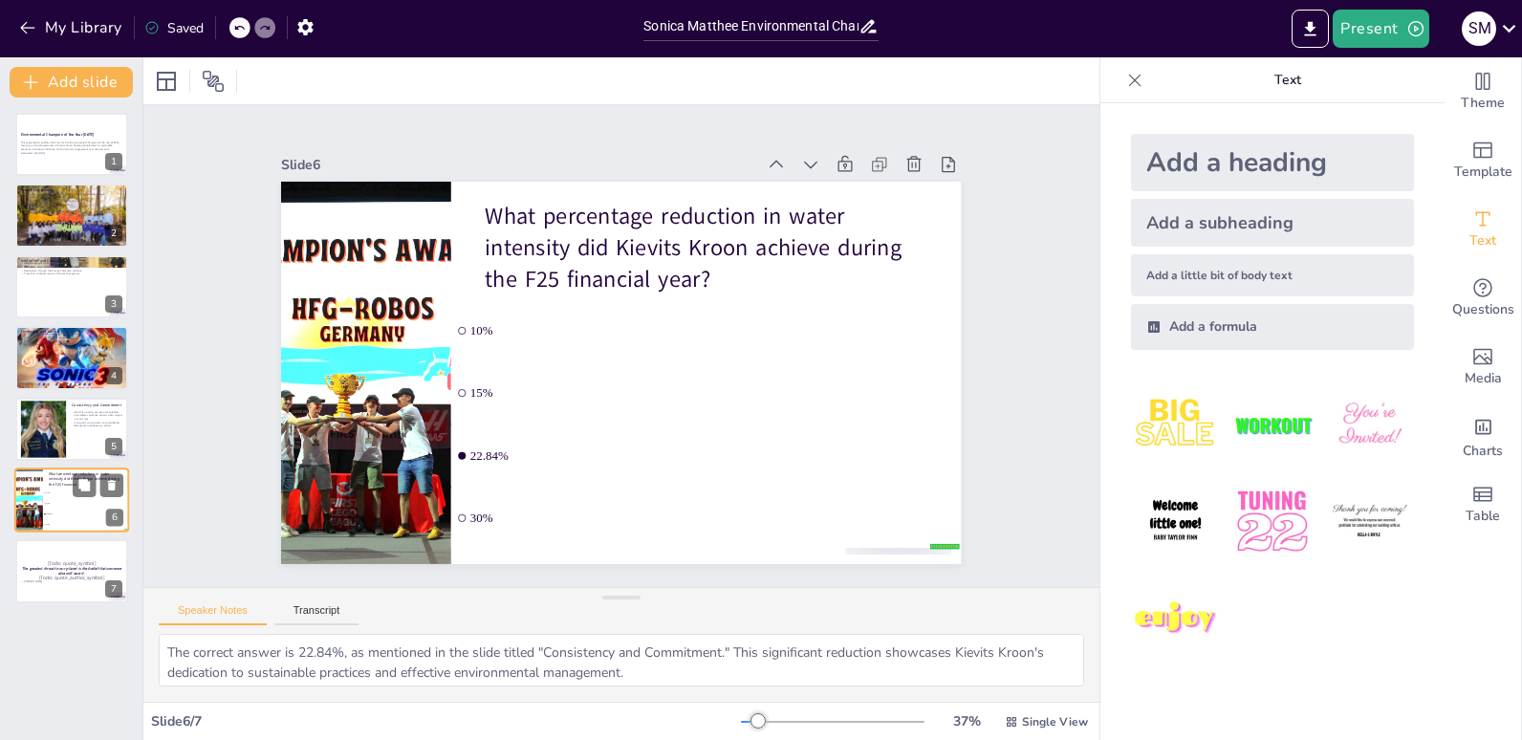
checkbox input "true"
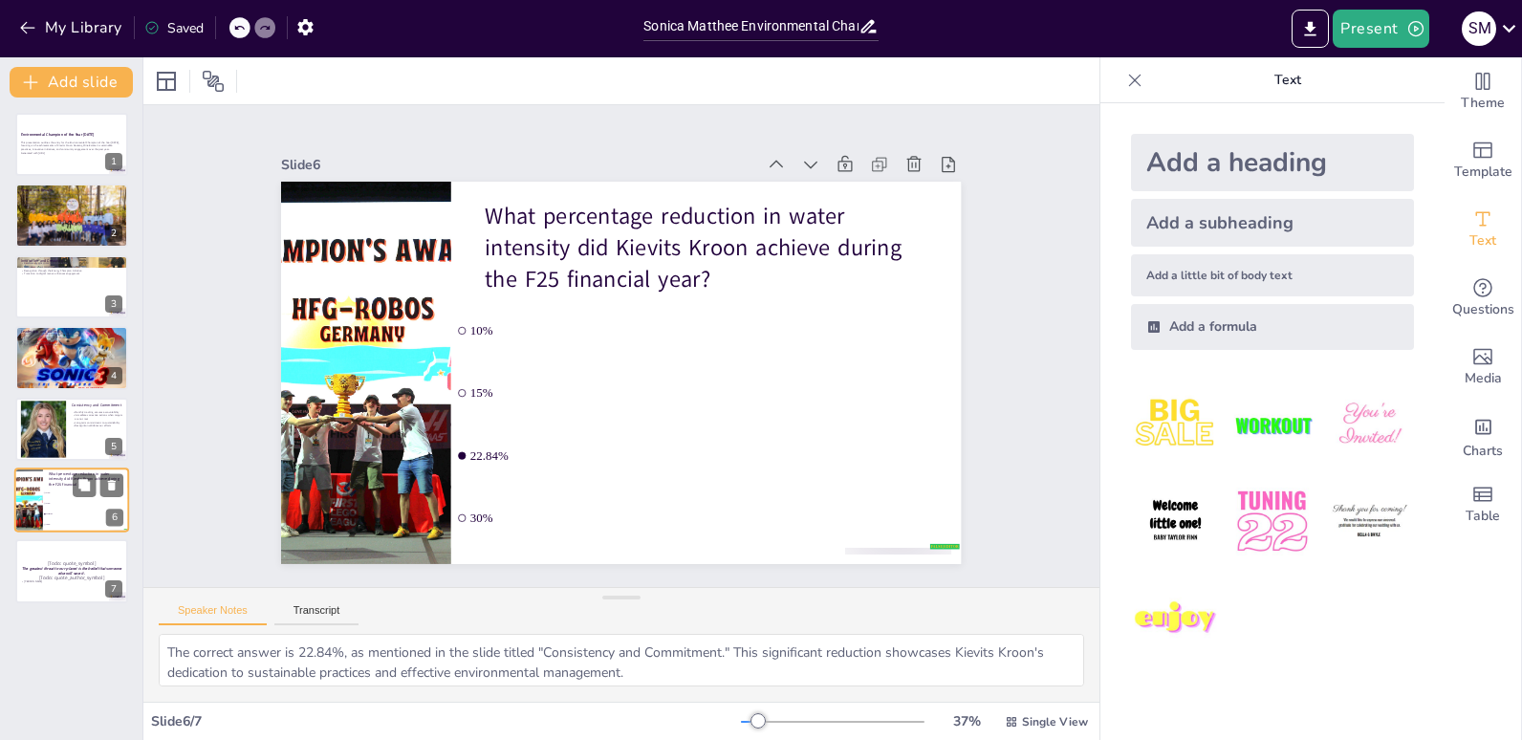
checkbox input "true"
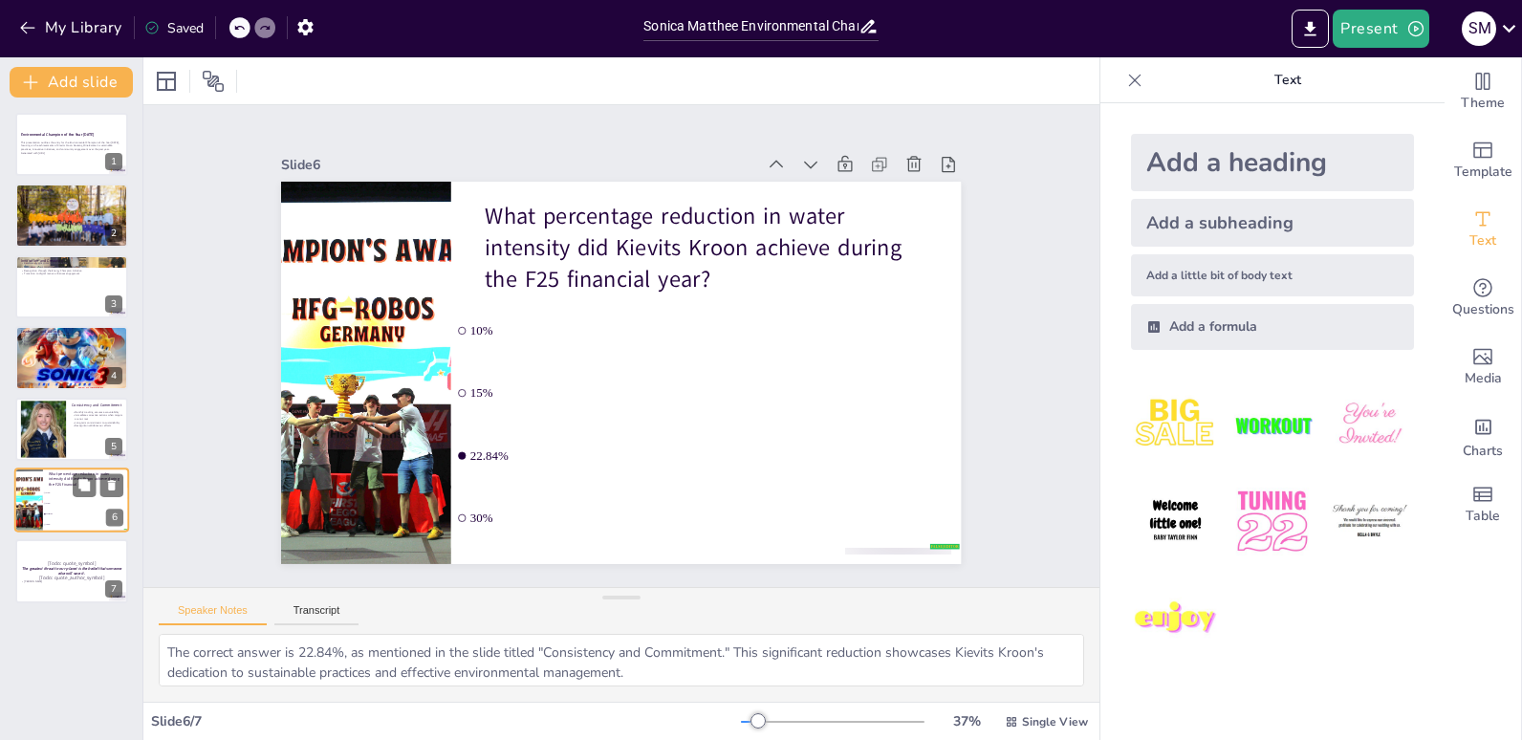
checkbox input "true"
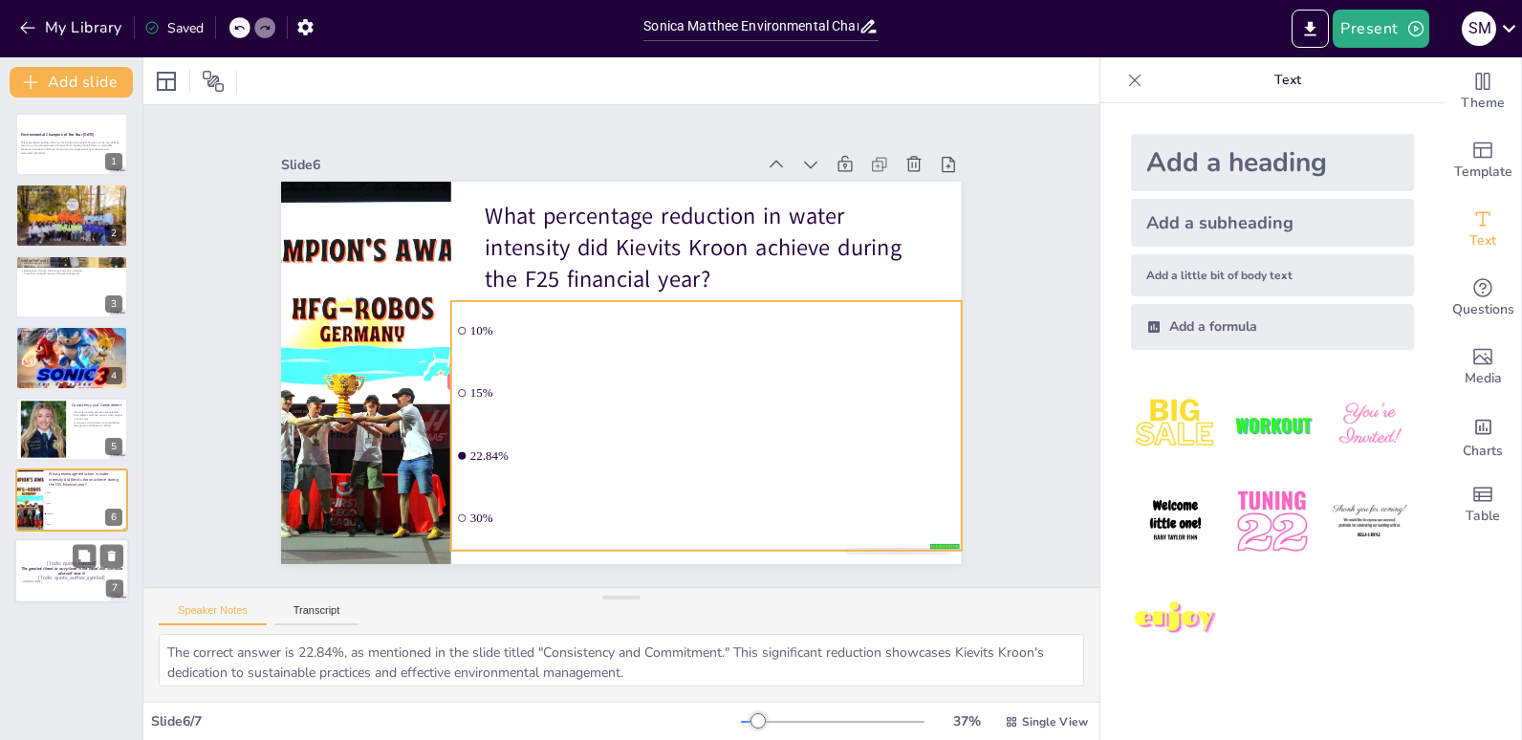
checkbox input "true"
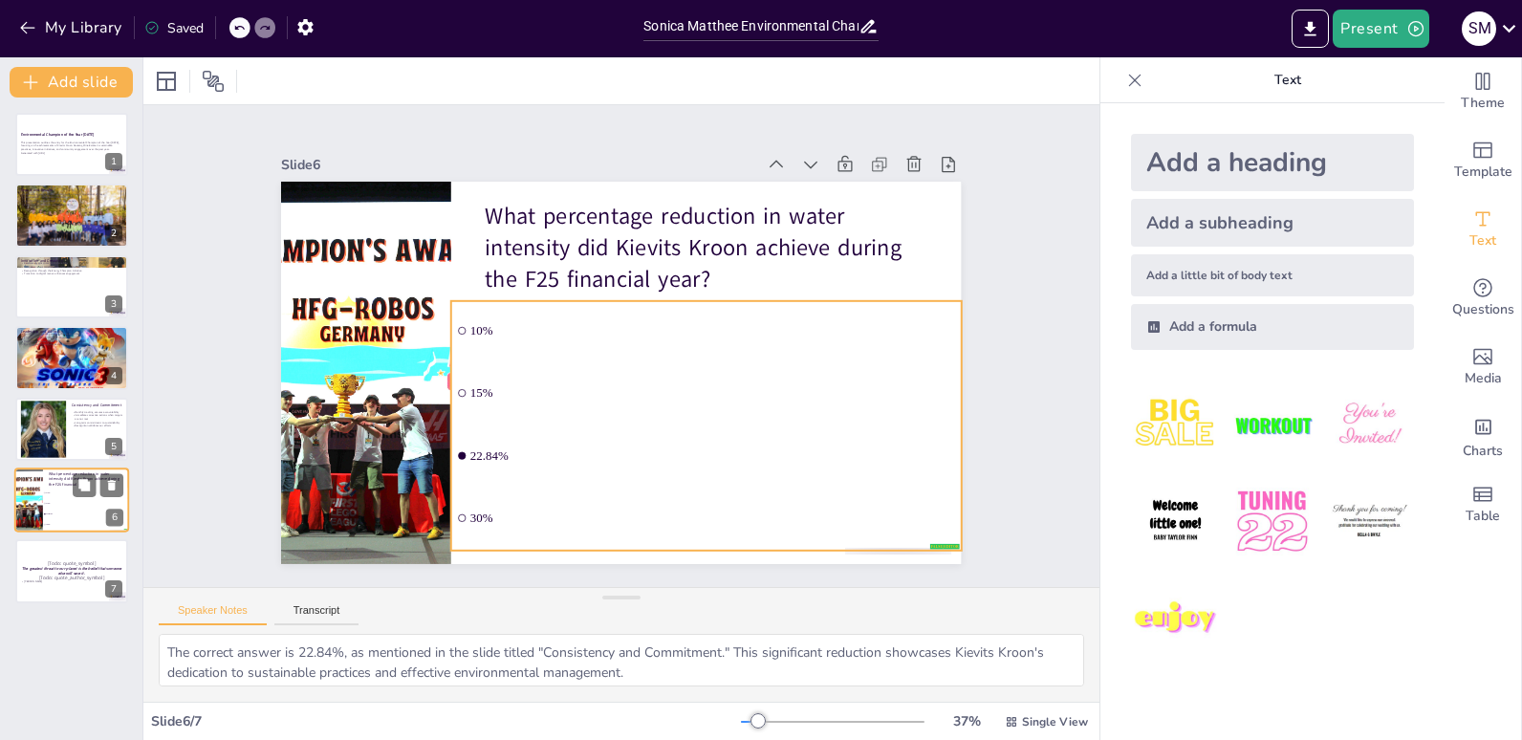
checkbox input "true"
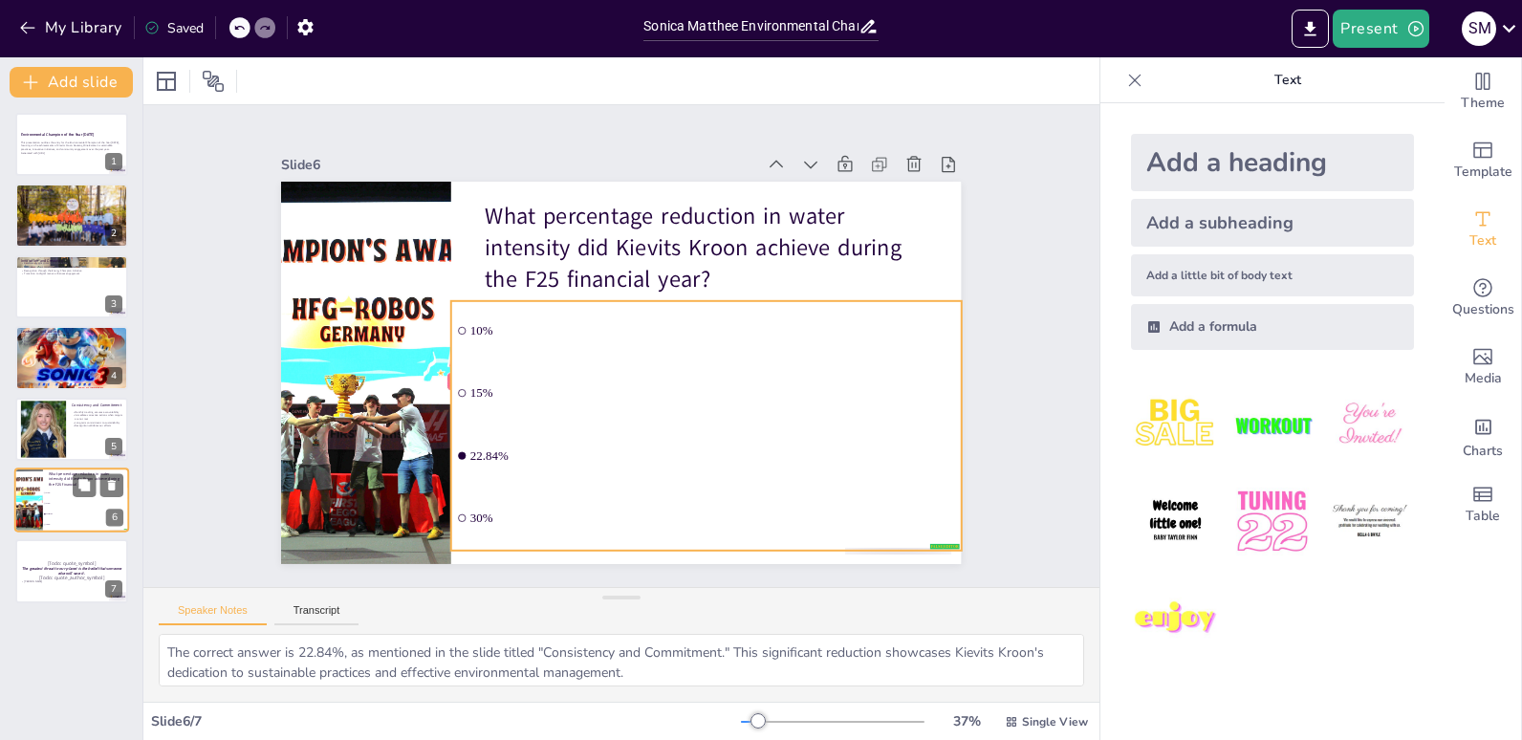
checkbox input "true"
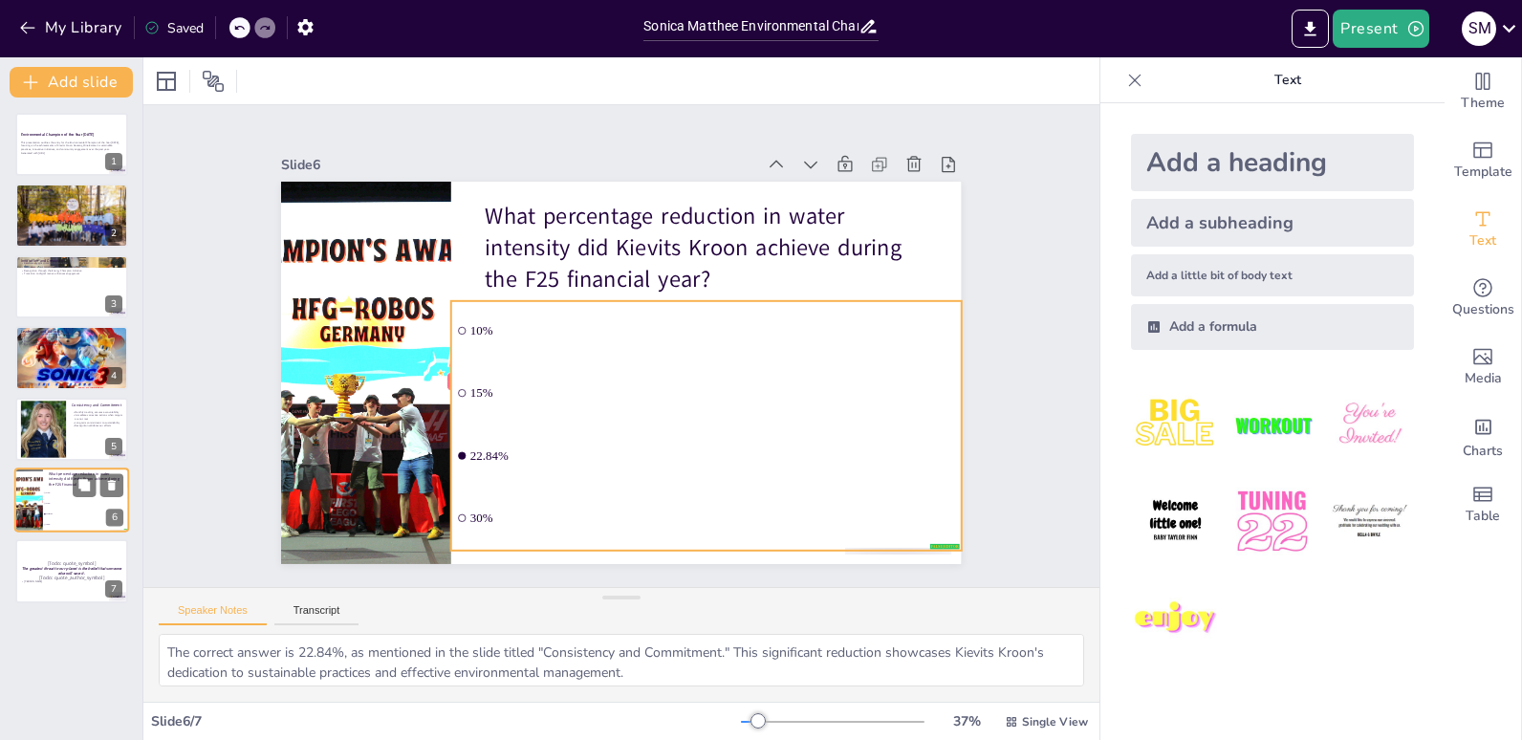
checkbox input "true"
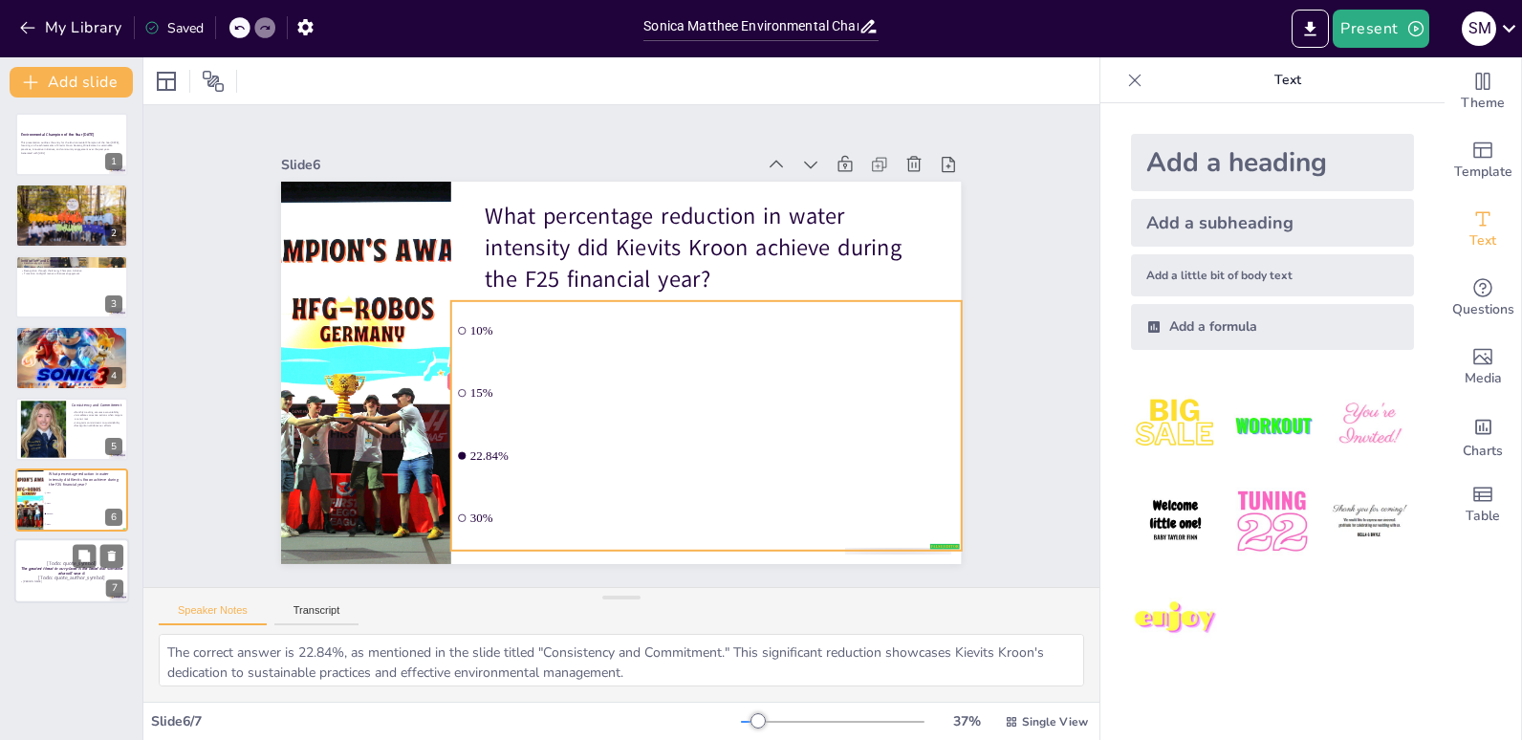
checkbox input "true"
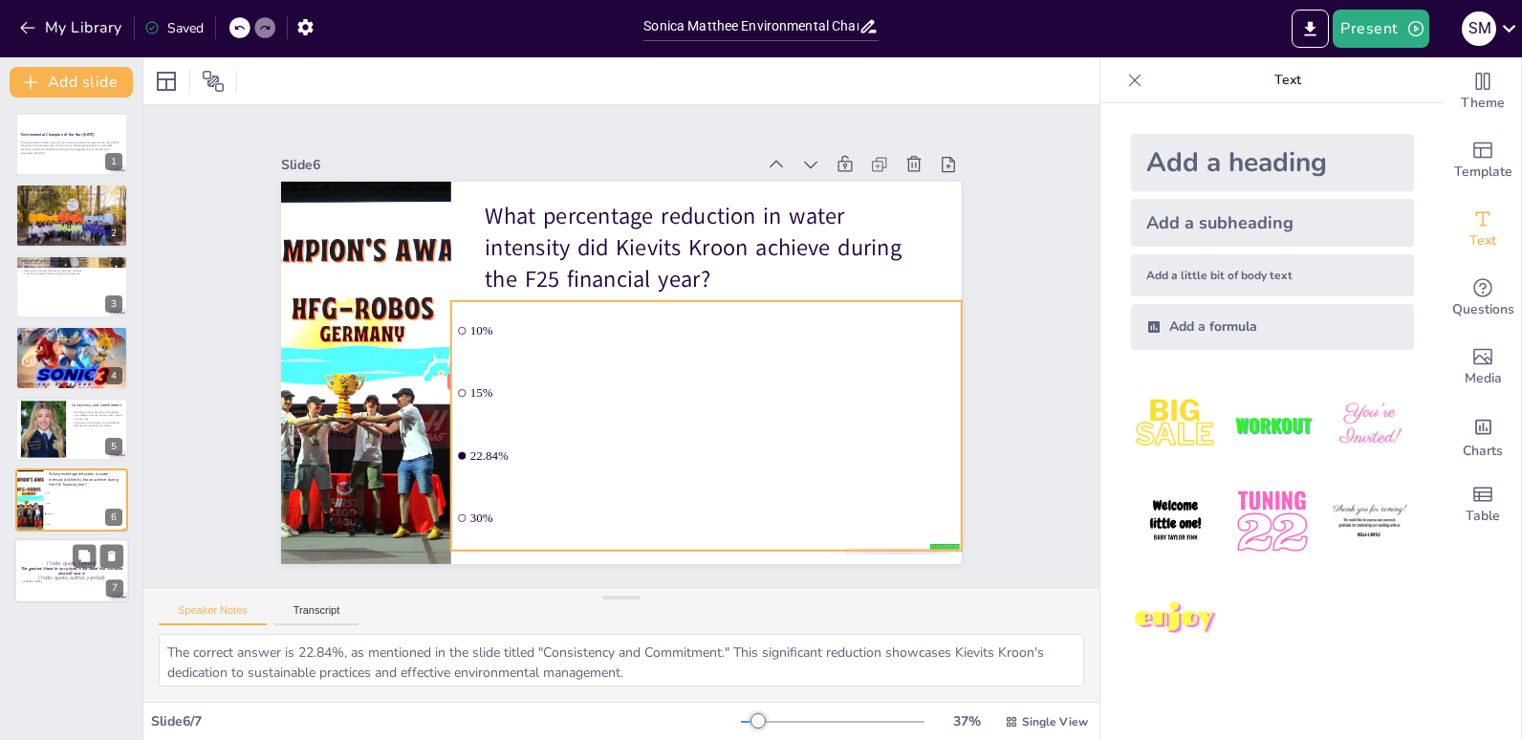
checkbox input "true"
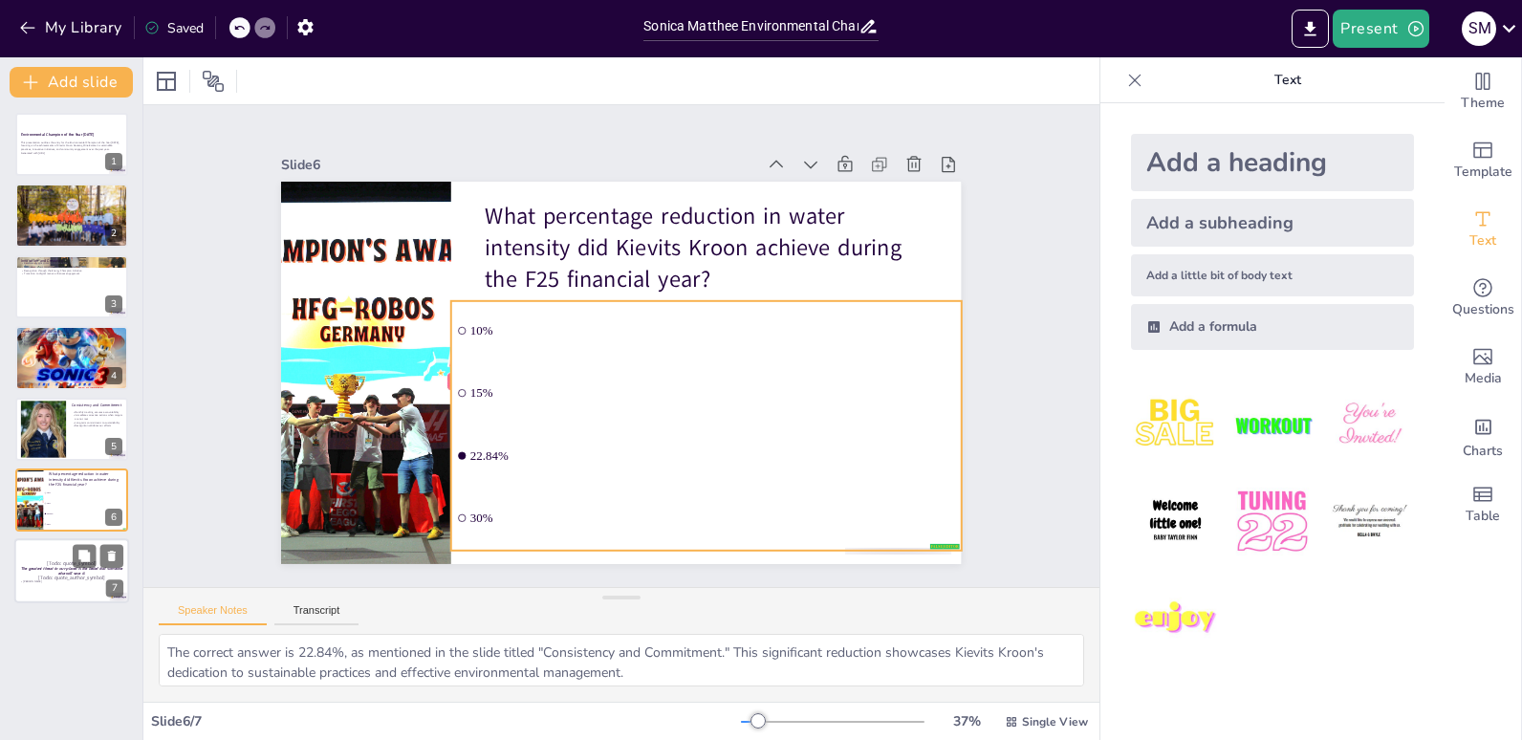
checkbox input "true"
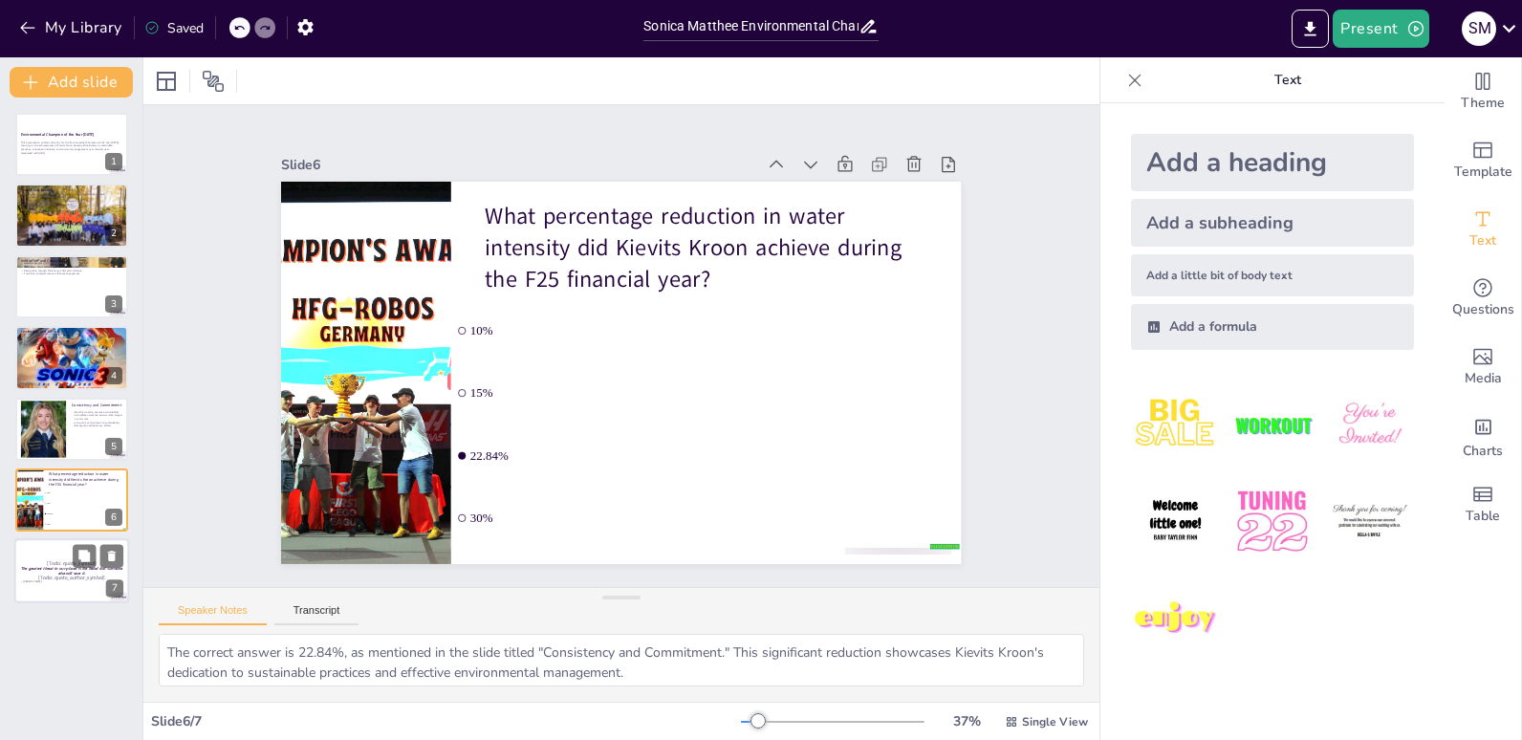
checkbox input "true"
click at [46, 575] on p "[Todo: quote_author_symbol]" at bounding box center [71, 578] width 103 height 9
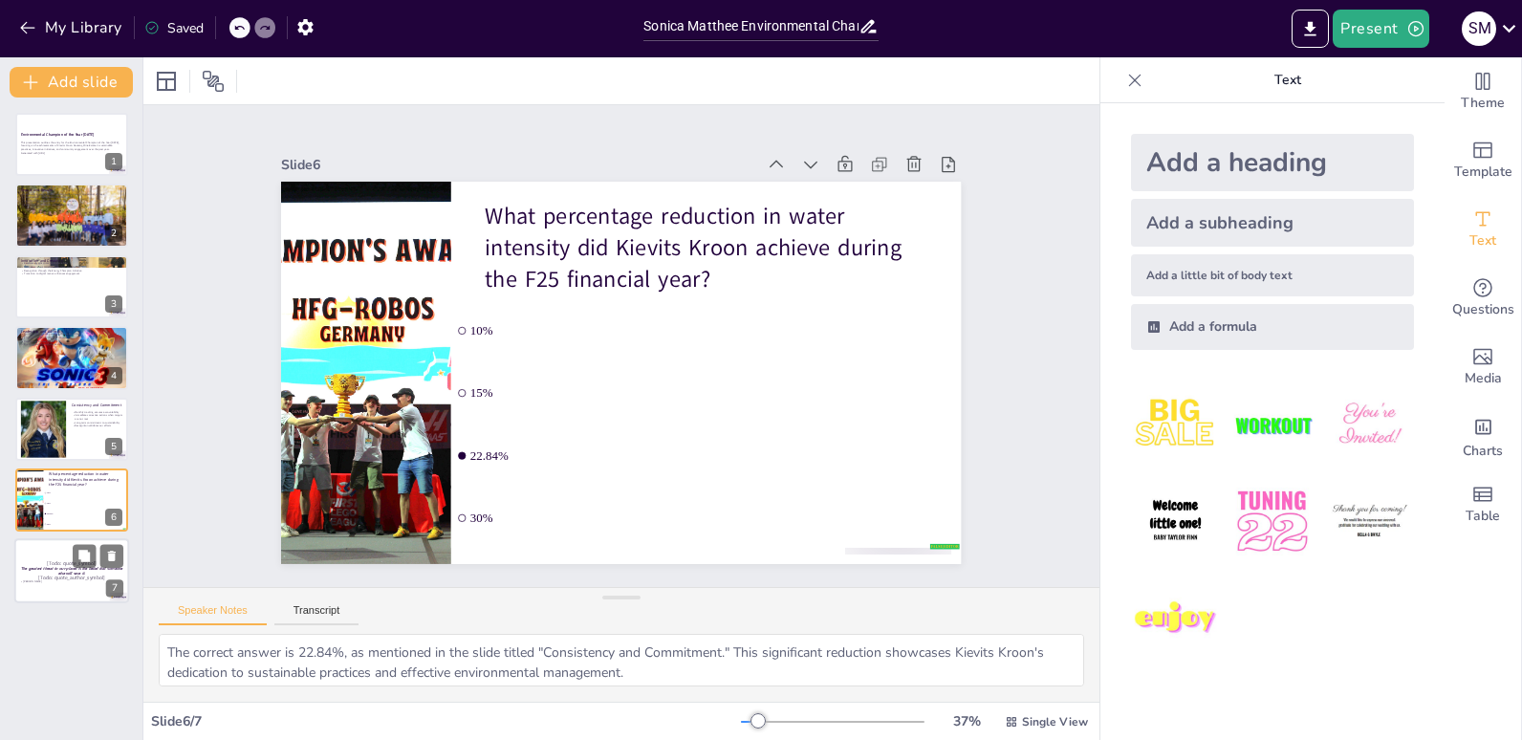
checkbox input "true"
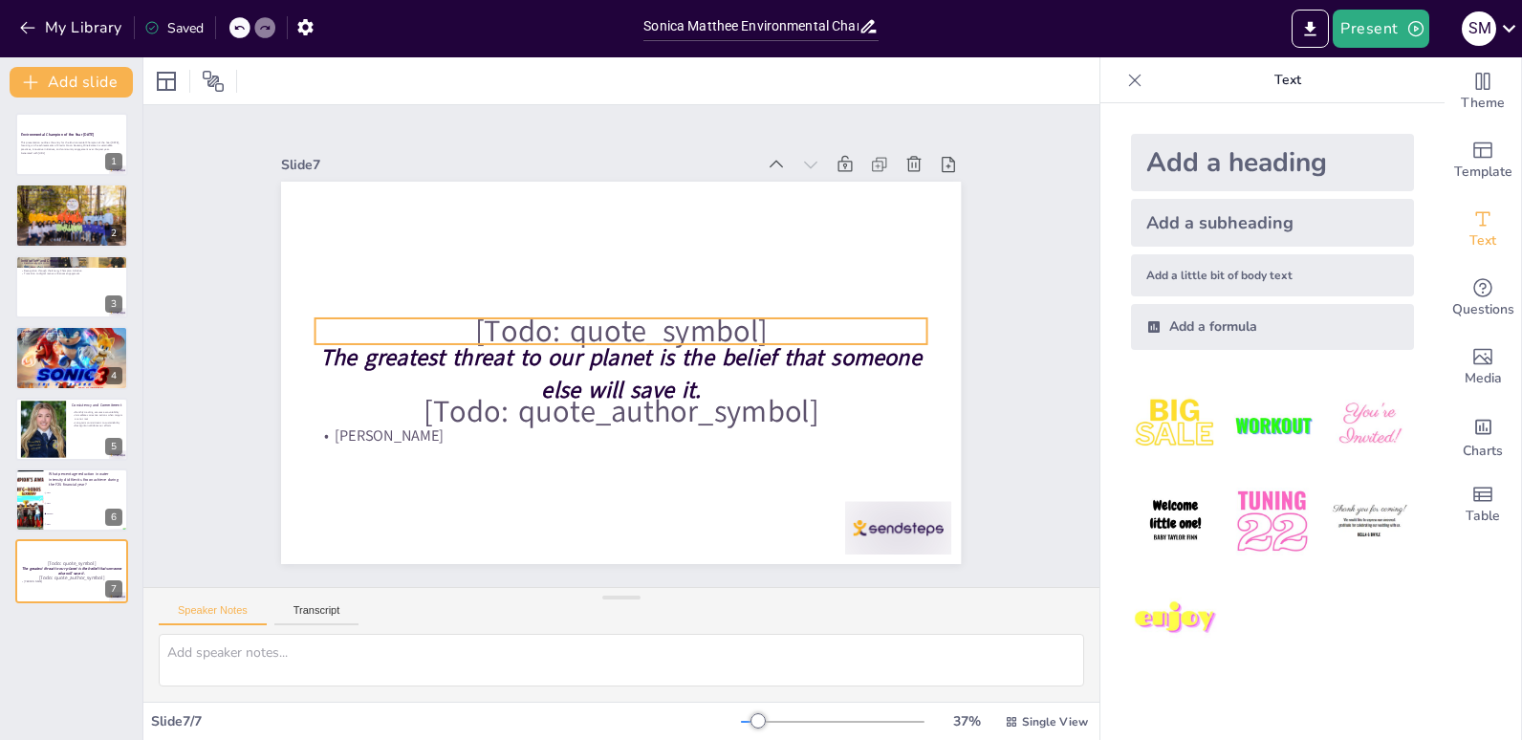
checkbox input "true"
